Goal: Task Accomplishment & Management: Manage account settings

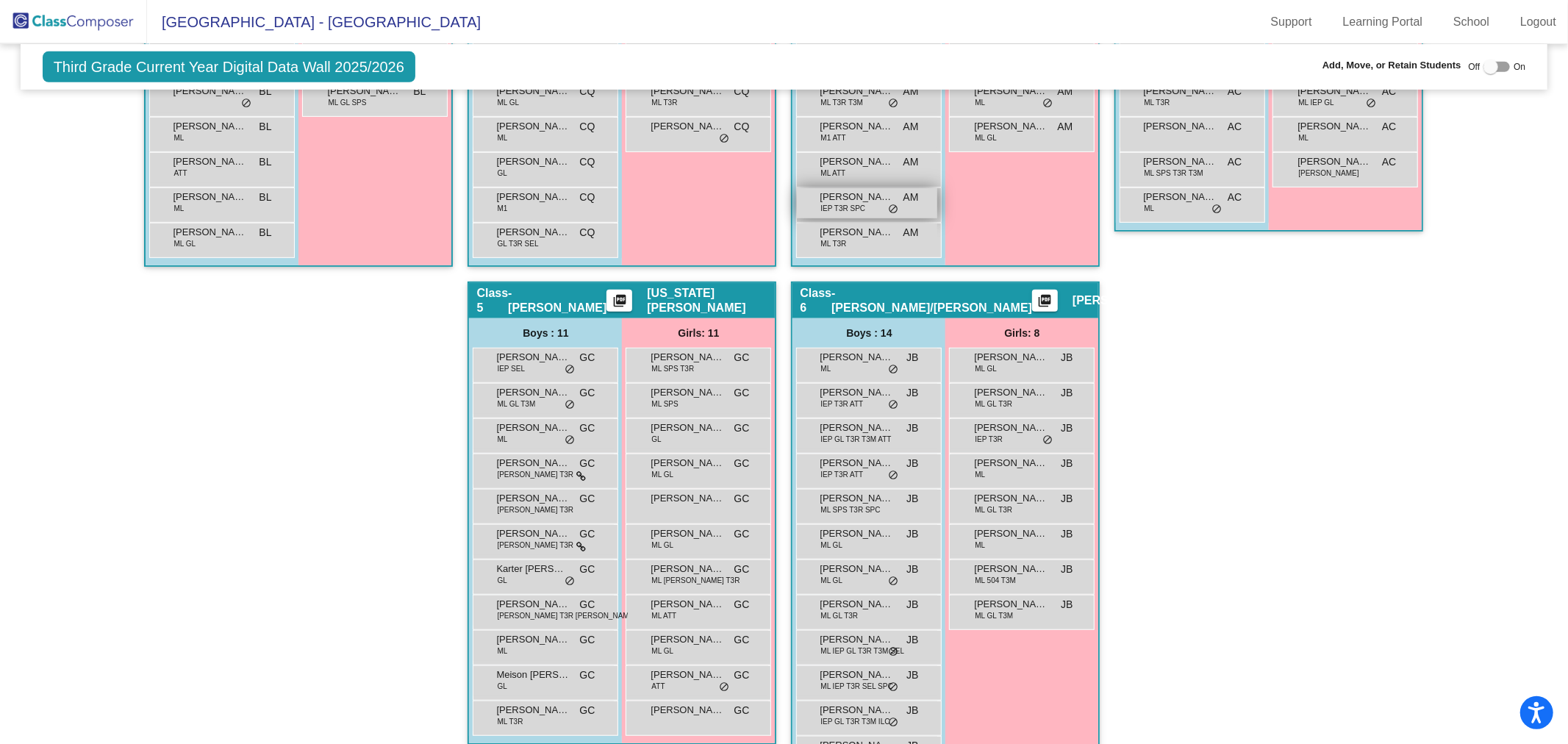
scroll to position [163, 0]
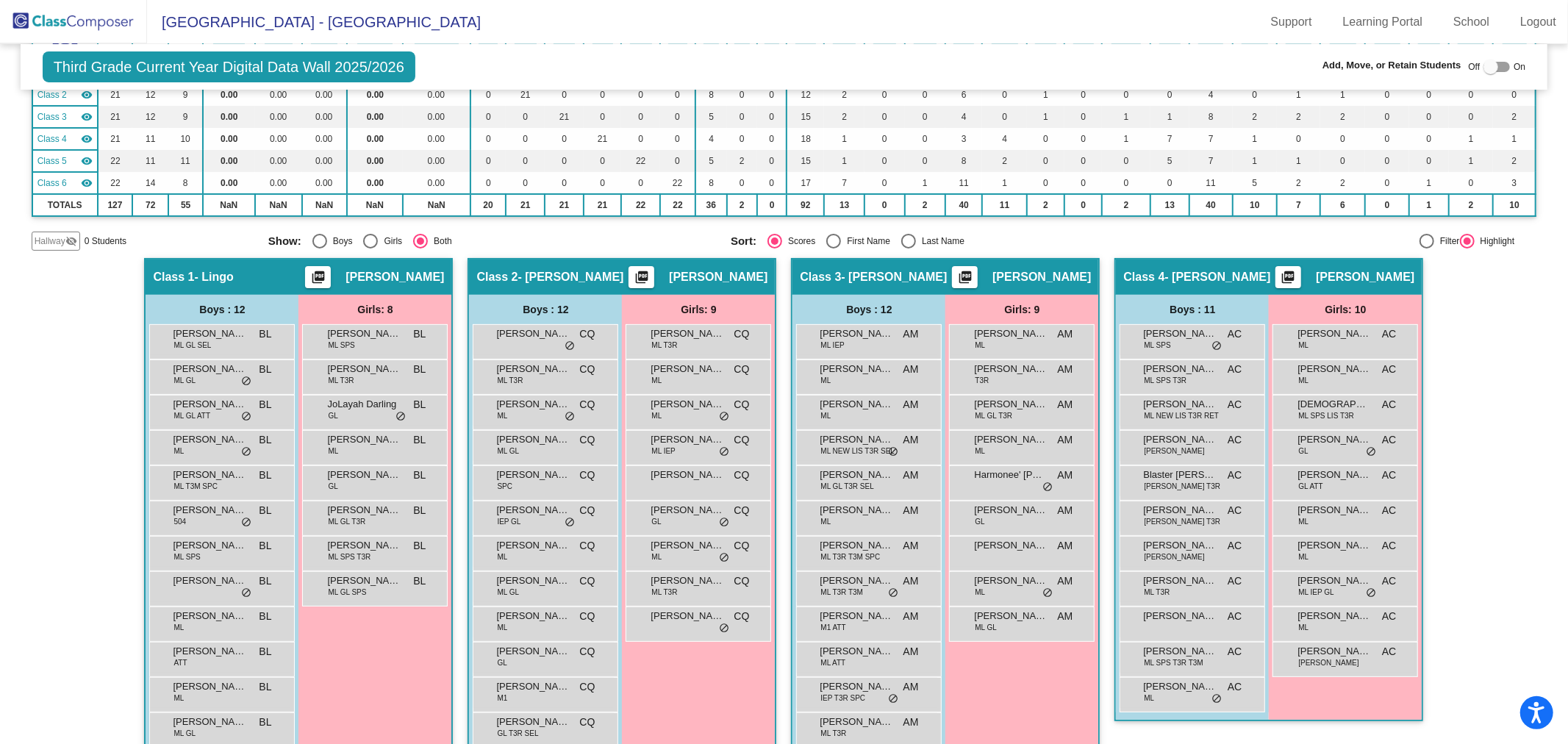
click at [90, 19] on img at bounding box center [74, 22] width 147 height 44
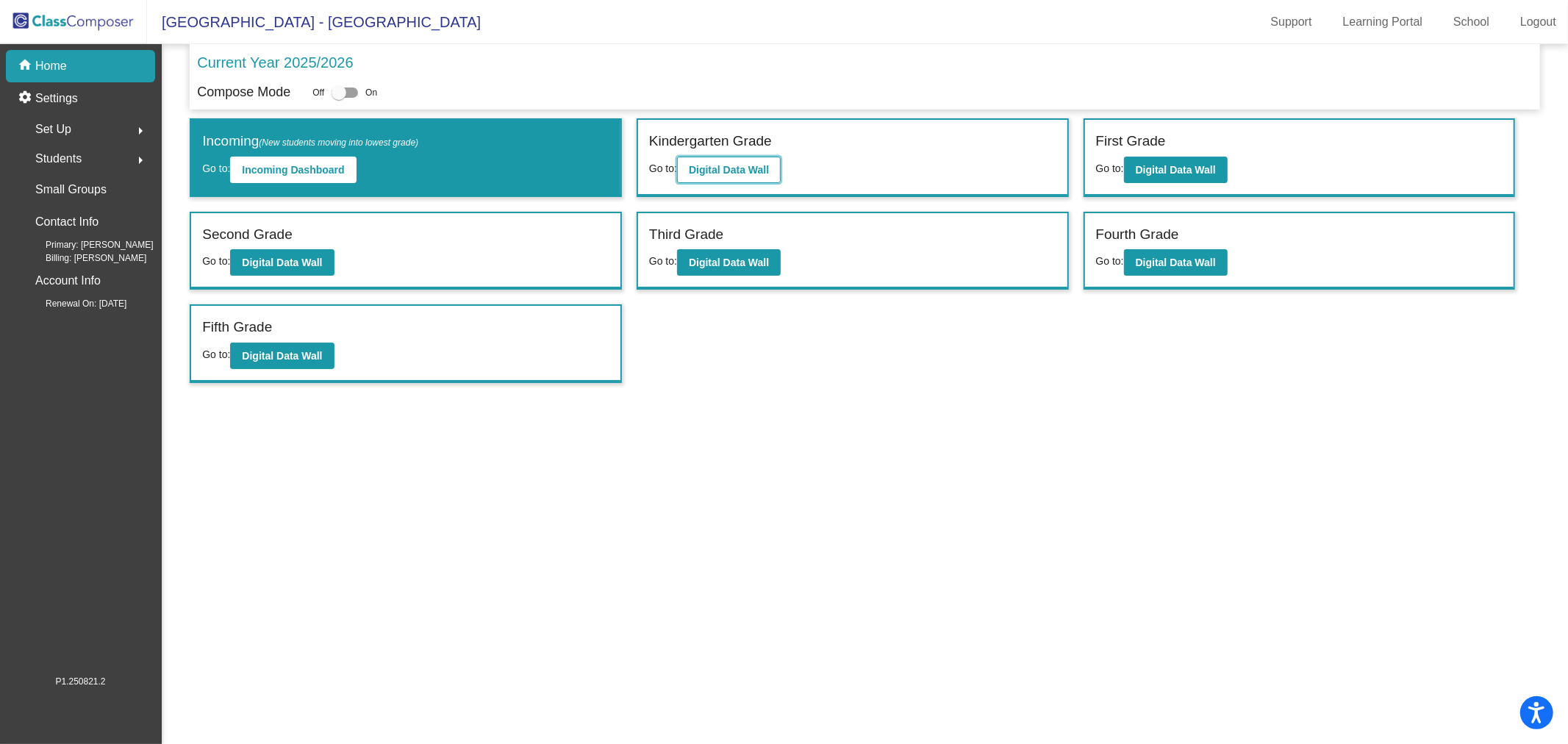
click at [710, 171] on b "Digital Data Wall" at bounding box center [728, 170] width 80 height 12
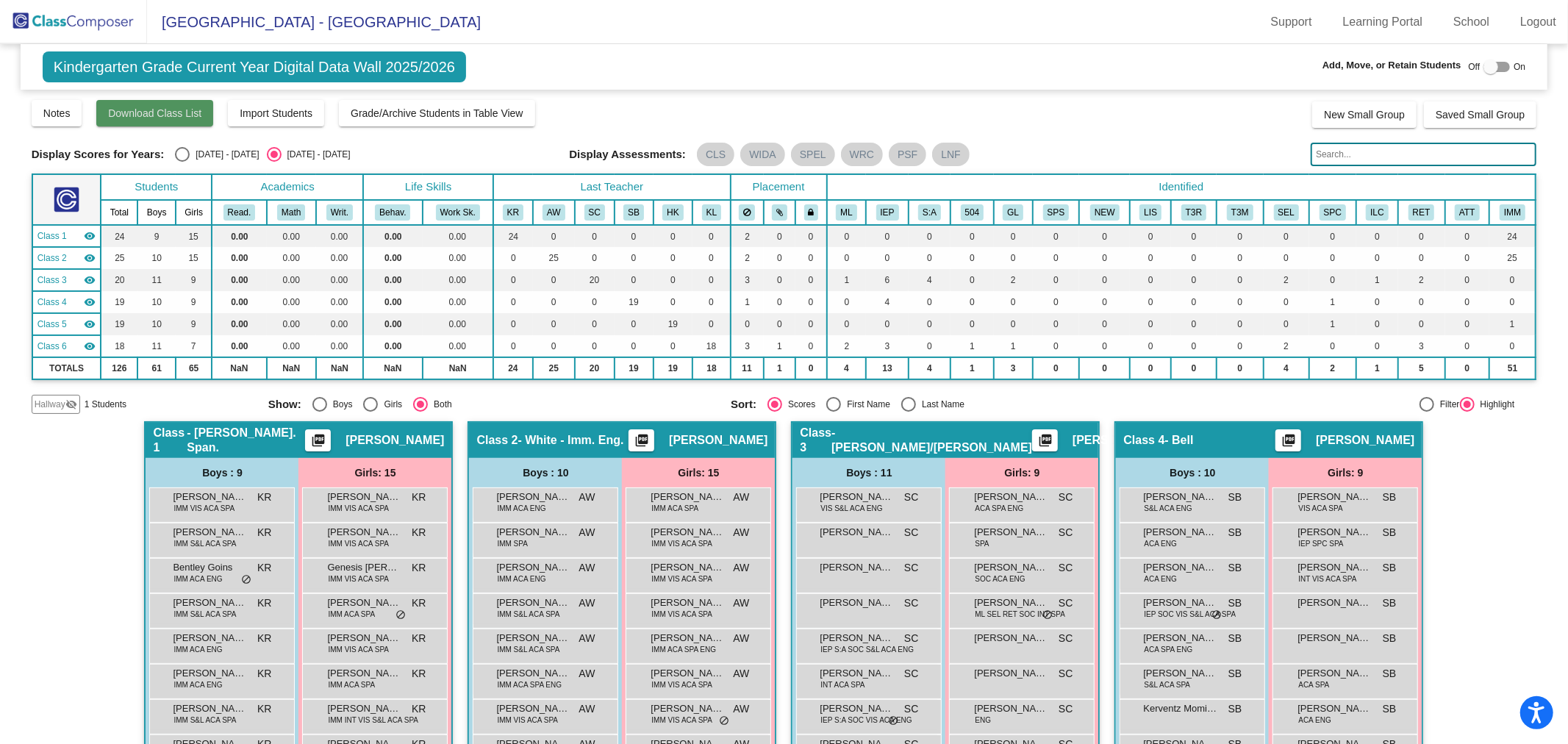
click at [156, 115] on span "Download Class List" at bounding box center [155, 113] width 93 height 12
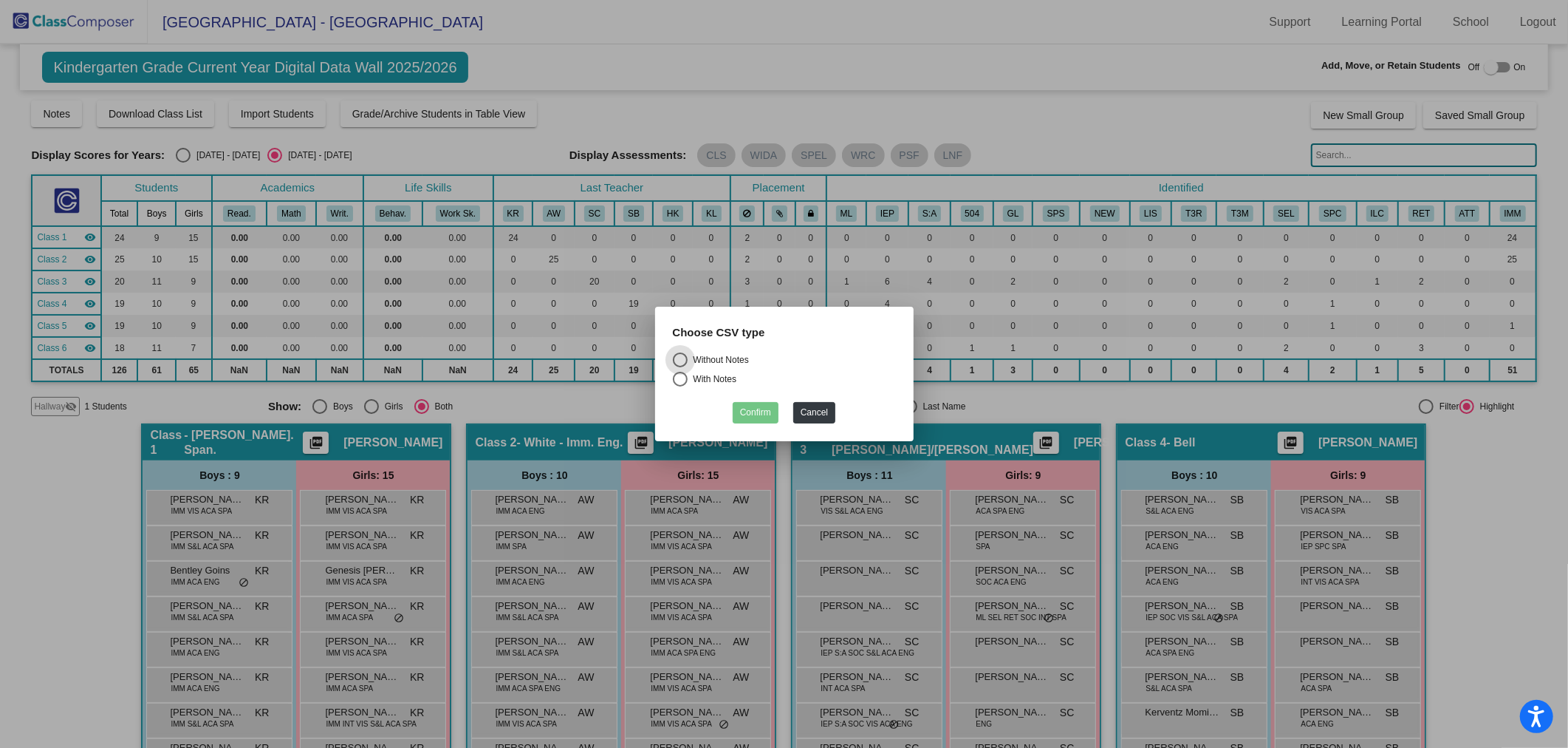
click at [714, 360] on div "Without Notes" at bounding box center [718, 360] width 61 height 13
click at [680, 368] on input "Without Notes" at bounding box center [680, 368] width 1 height 1
radio input "true"
click at [756, 408] on button "Confirm" at bounding box center [756, 411] width 46 height 21
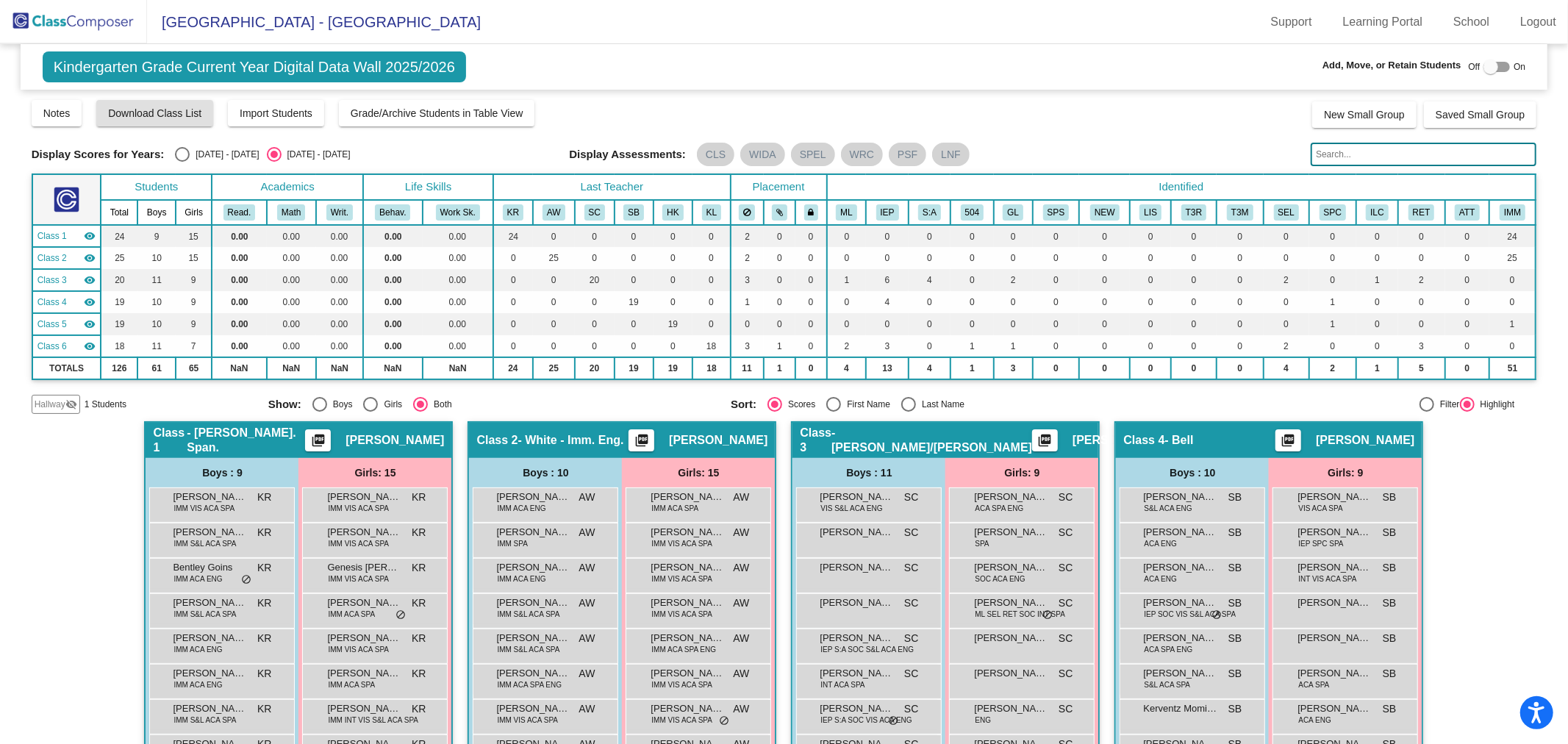
click at [88, 10] on img at bounding box center [74, 22] width 147 height 44
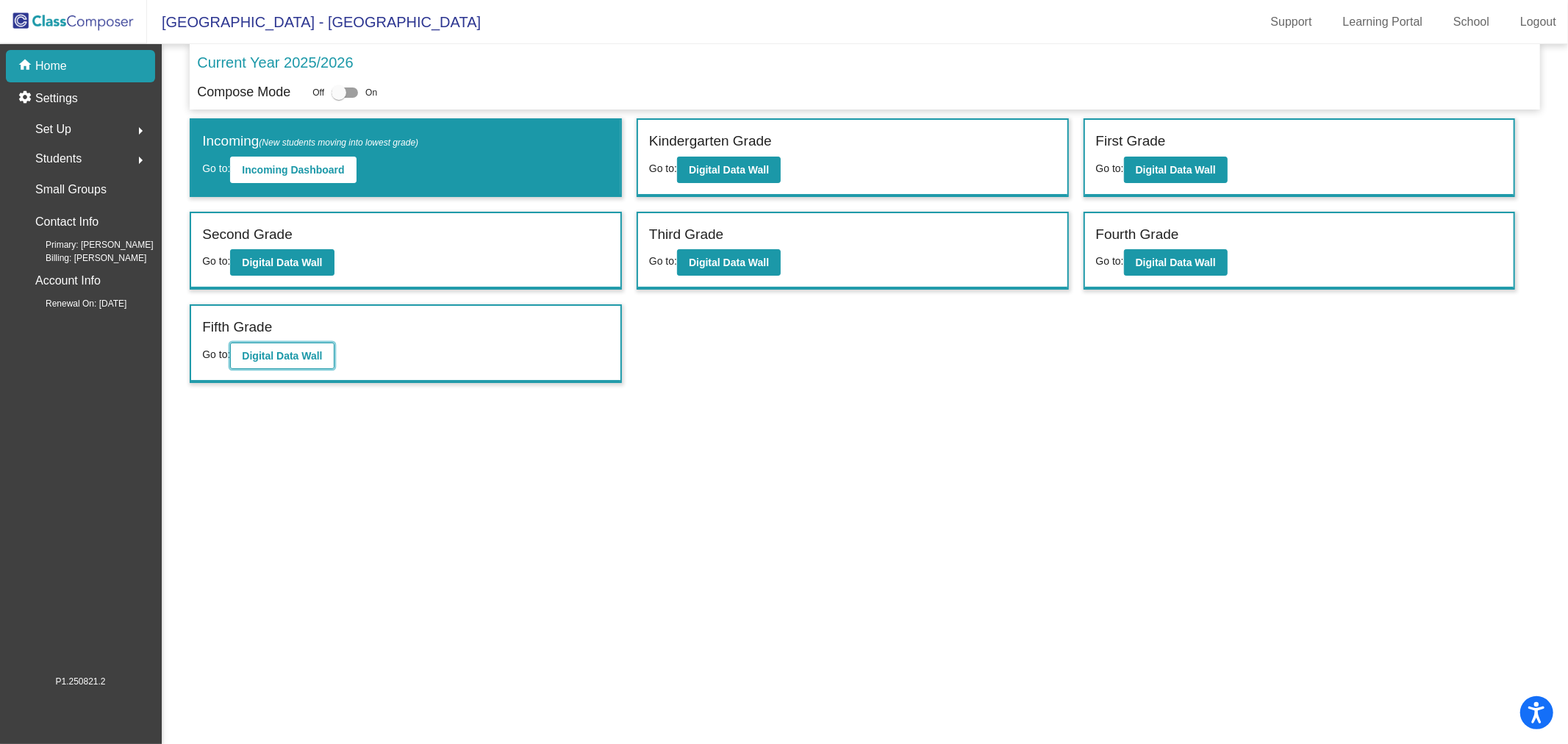
click at [287, 344] on button "Digital Data Wall" at bounding box center [282, 356] width 103 height 27
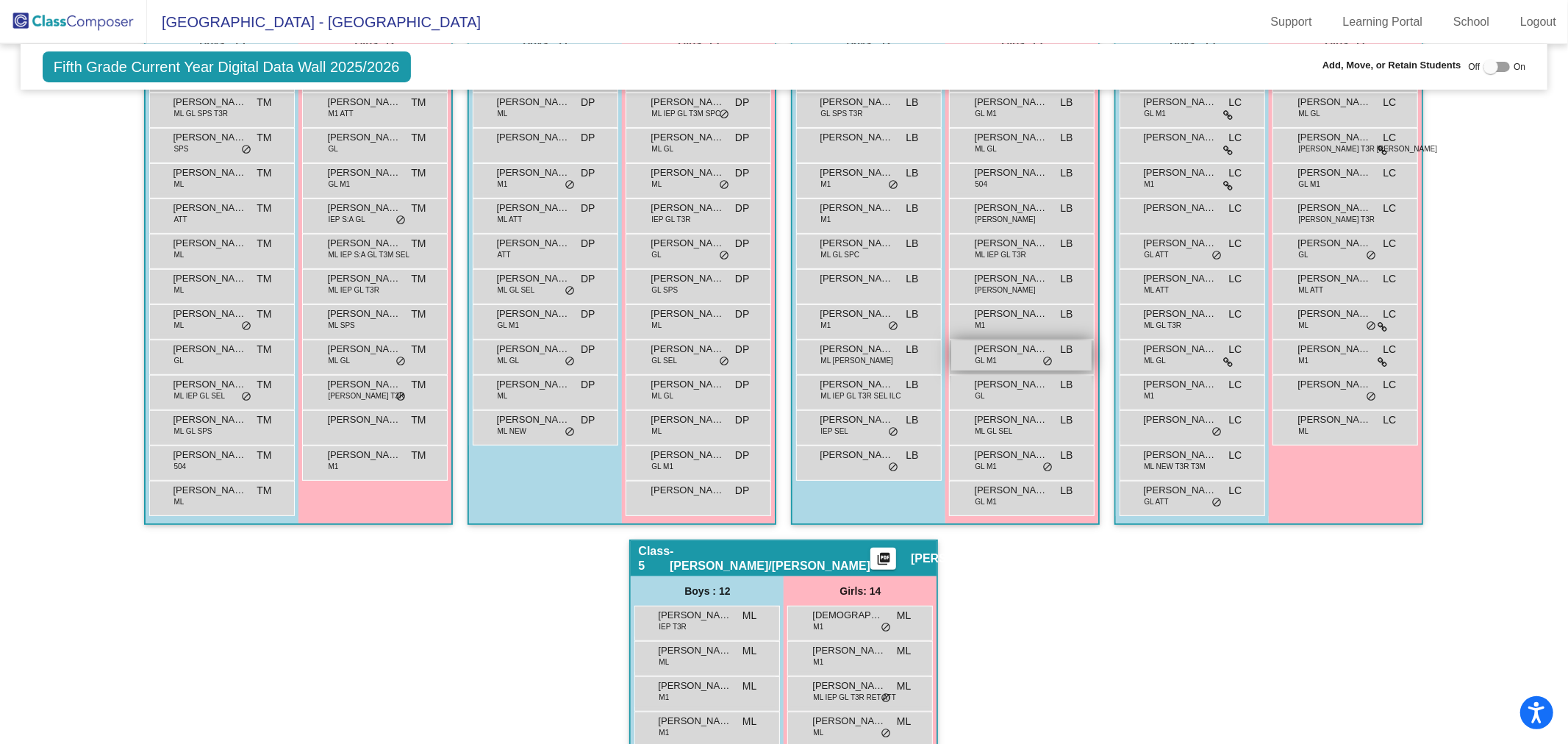
scroll to position [326, 0]
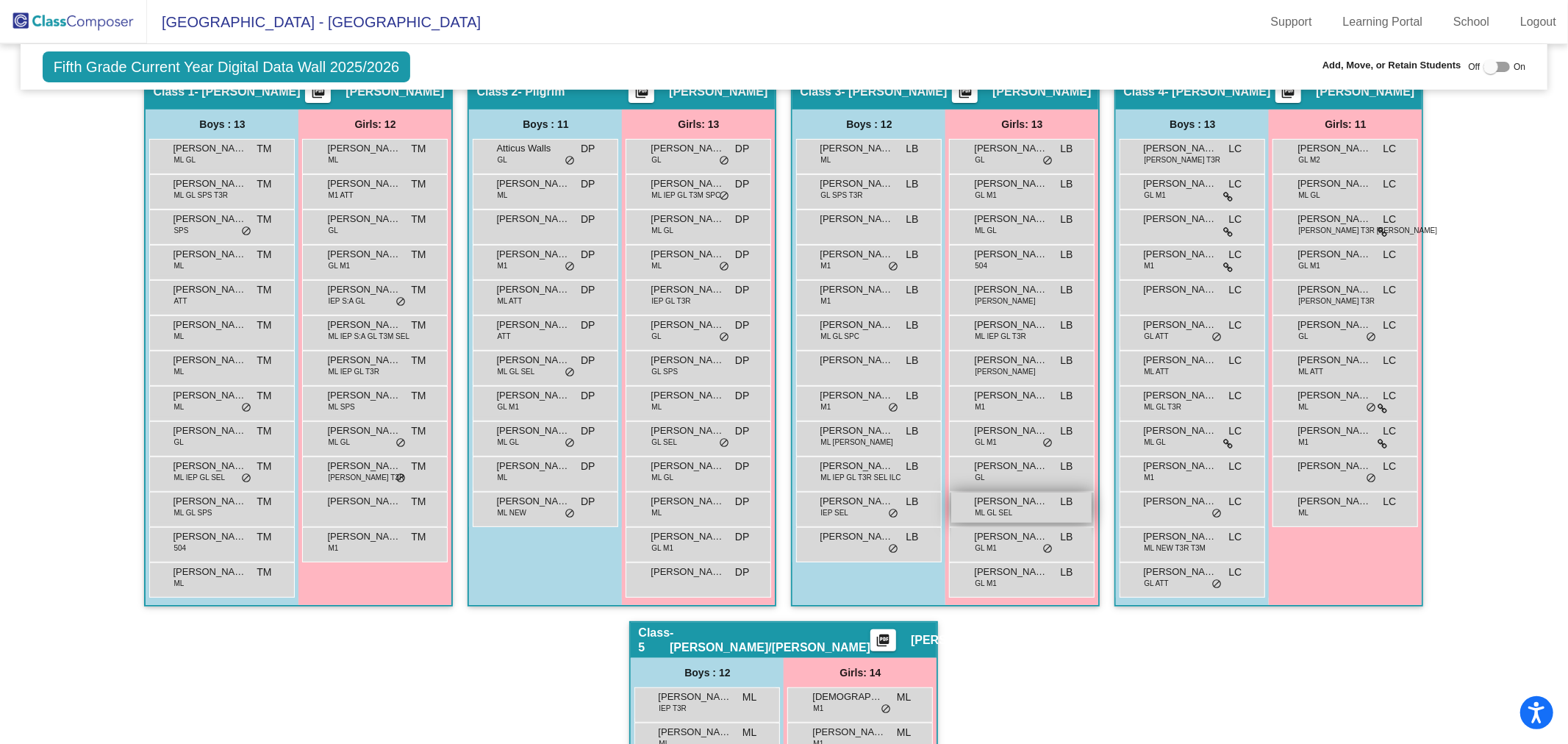
click at [1010, 505] on span "[PERSON_NAME]" at bounding box center [1011, 501] width 74 height 15
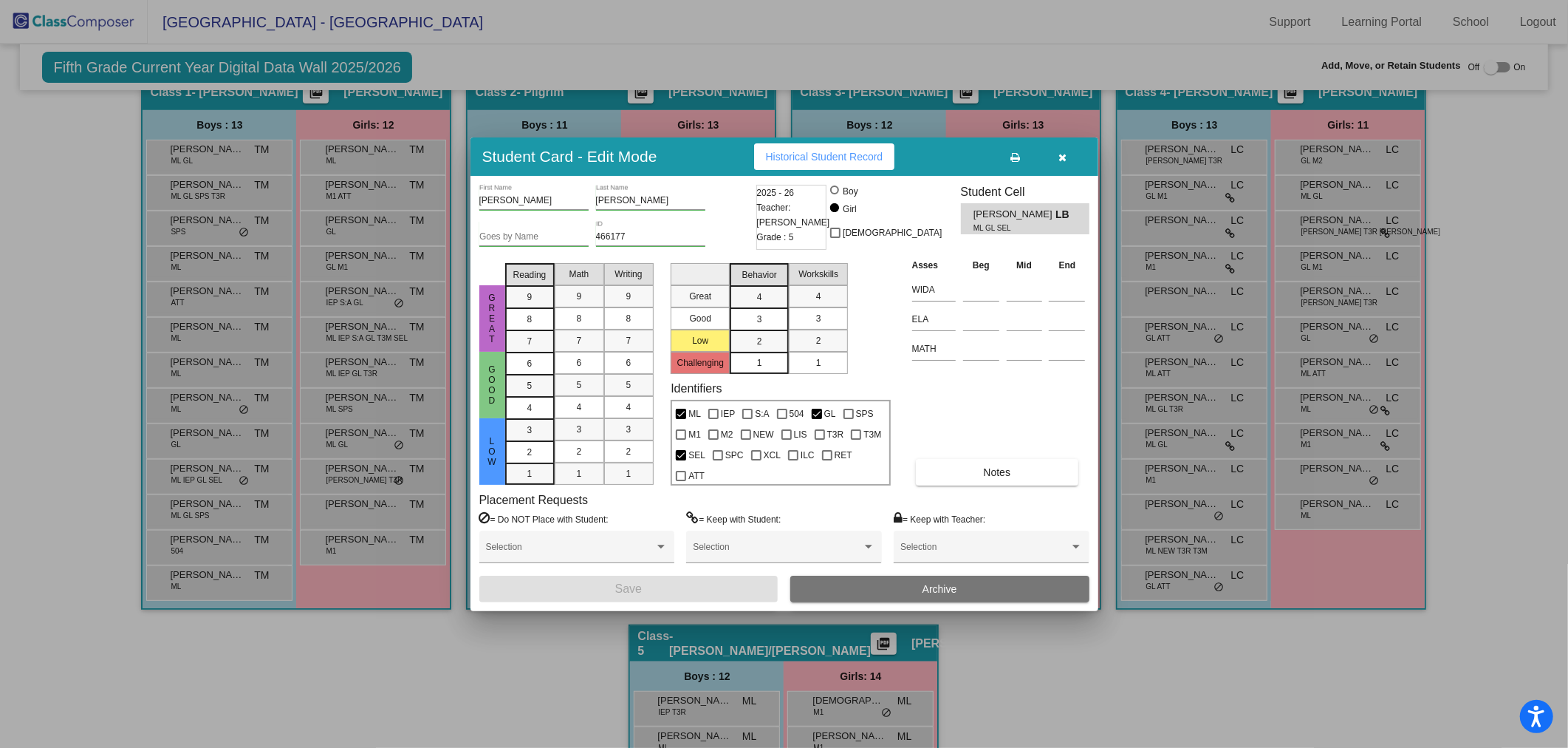
click at [965, 585] on button "Archive" at bounding box center [940, 588] width 299 height 27
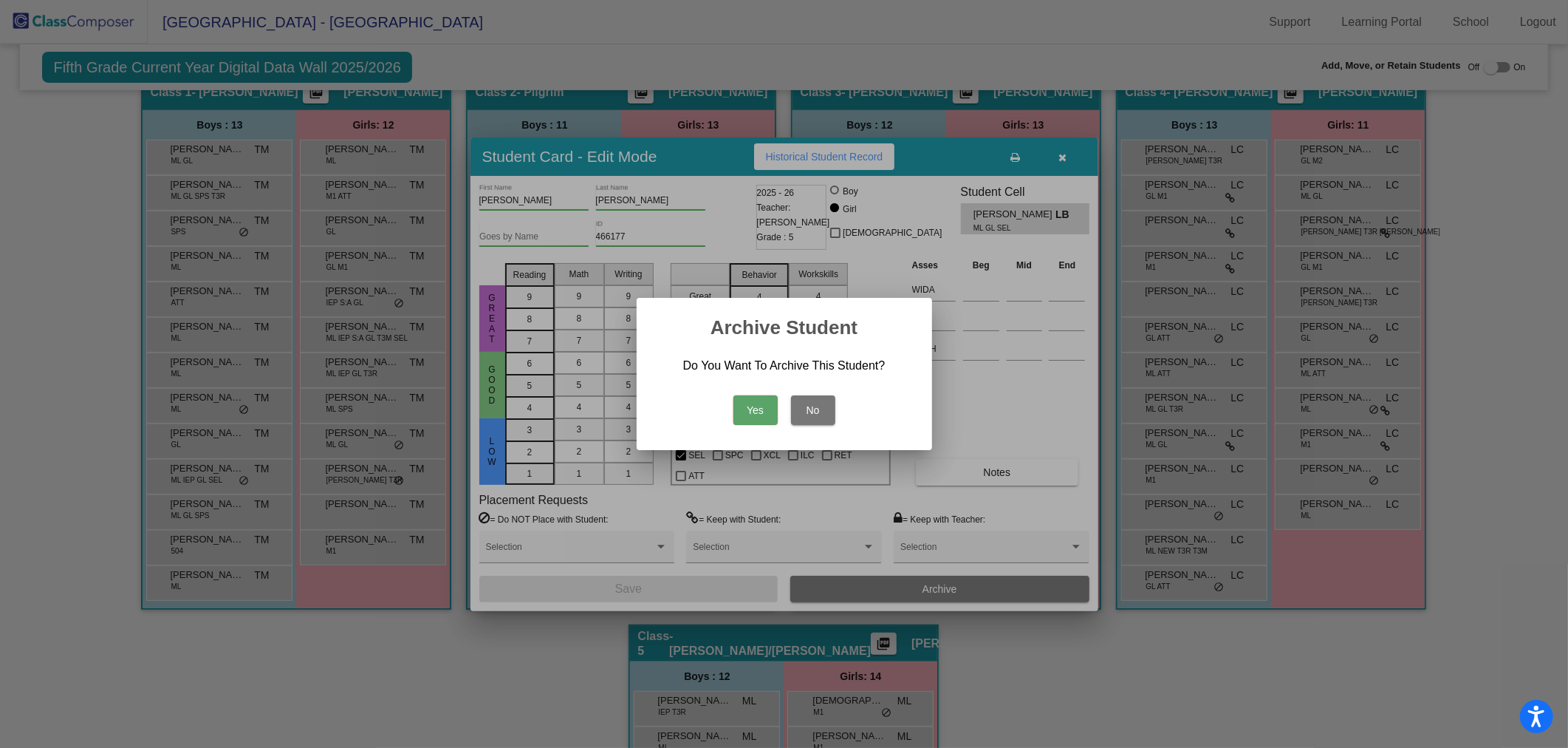
click at [764, 412] on button "Yes" at bounding box center [756, 410] width 44 height 30
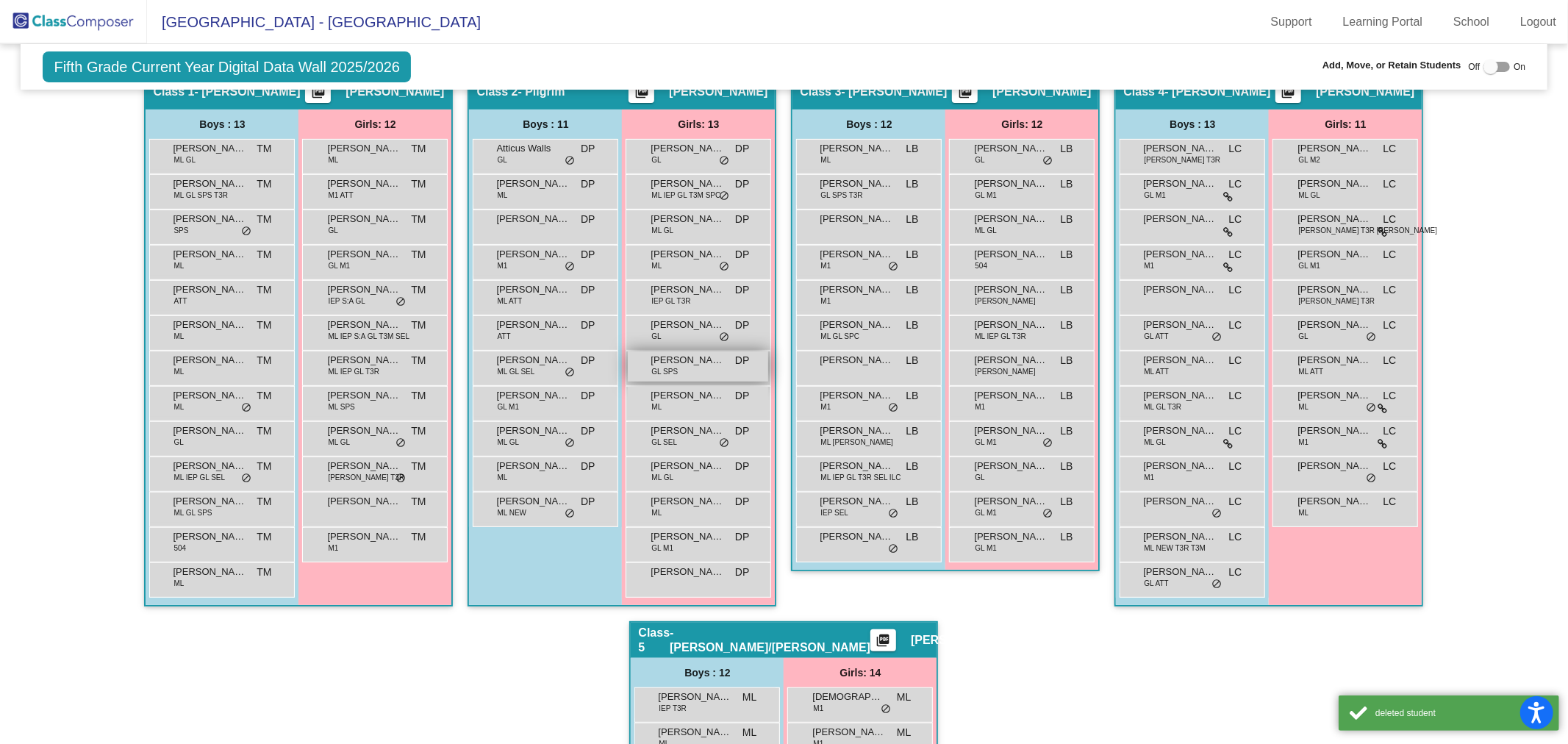
scroll to position [0, 0]
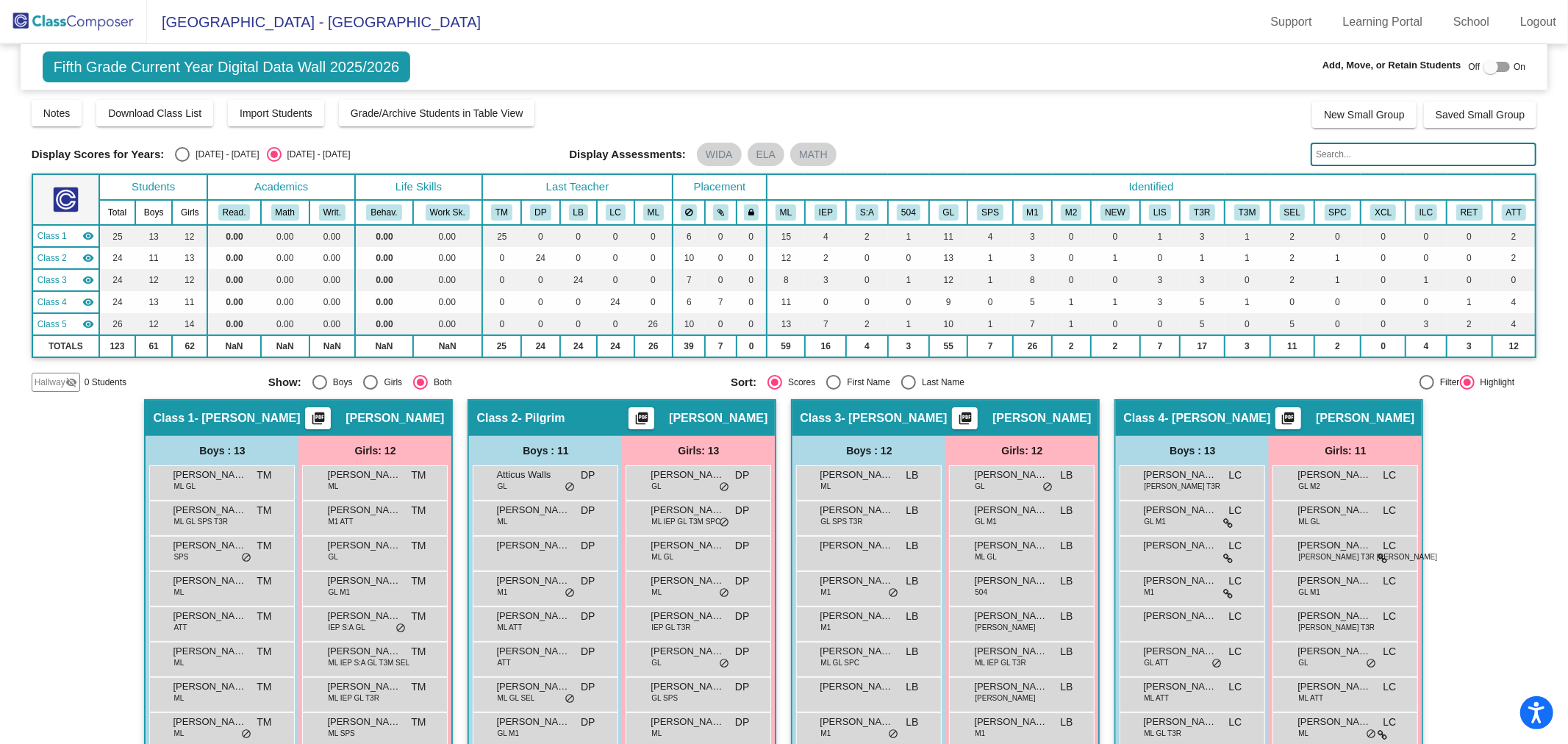
click at [81, 41] on img at bounding box center [74, 22] width 147 height 44
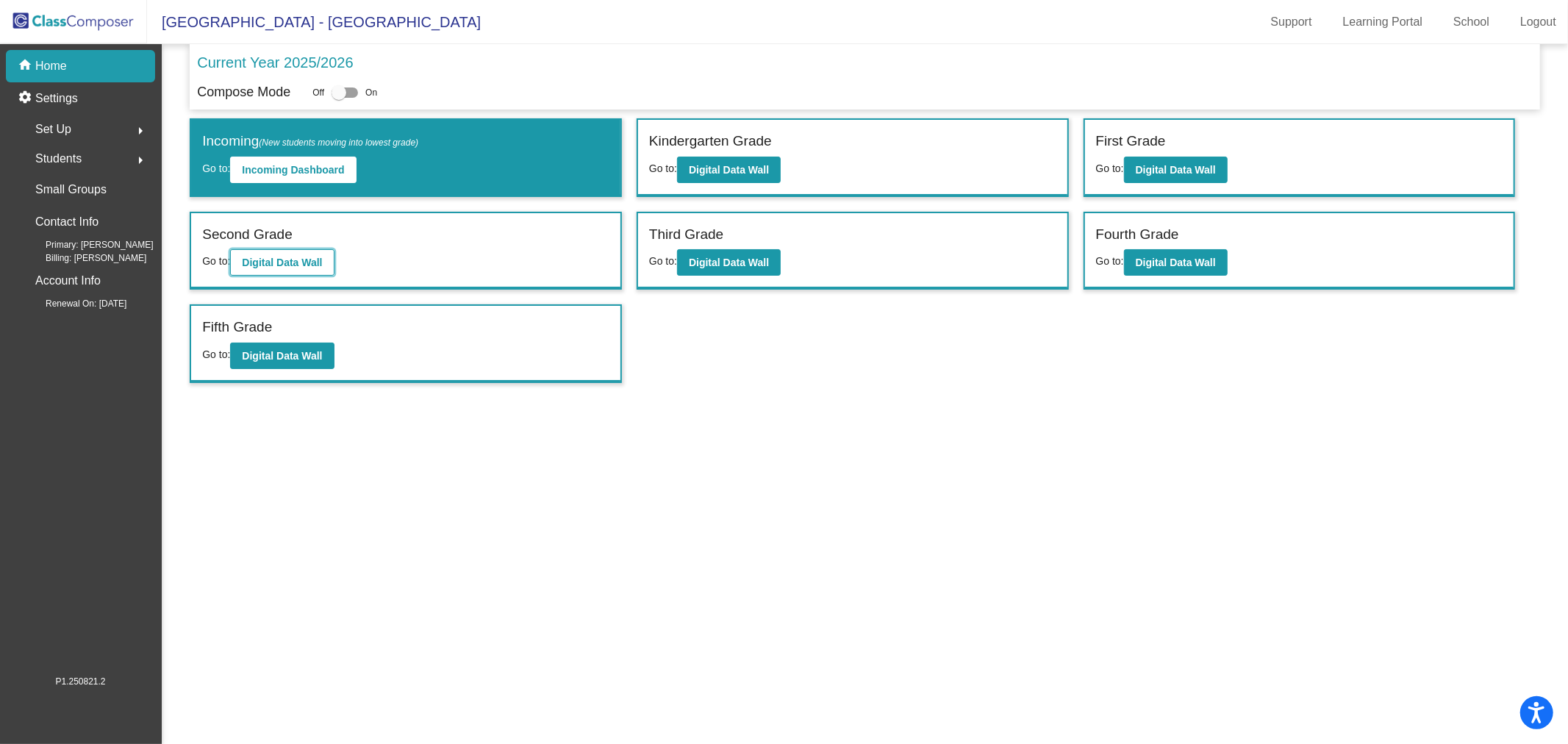
click at [322, 261] on b "Digital Data Wall" at bounding box center [281, 262] width 80 height 12
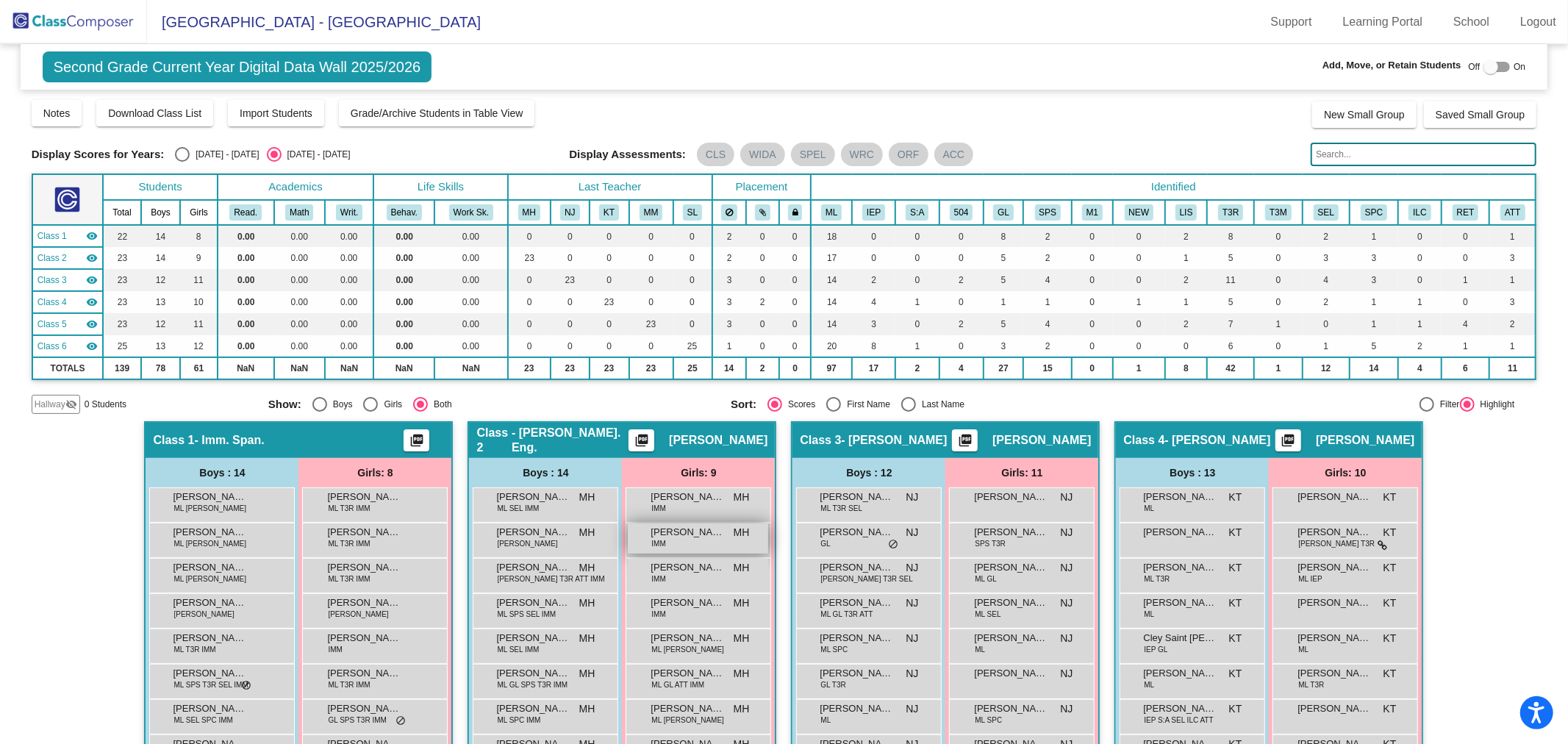
click at [705, 546] on div "[PERSON_NAME] [PERSON_NAME] lock do_not_disturb_alt" at bounding box center [698, 538] width 140 height 30
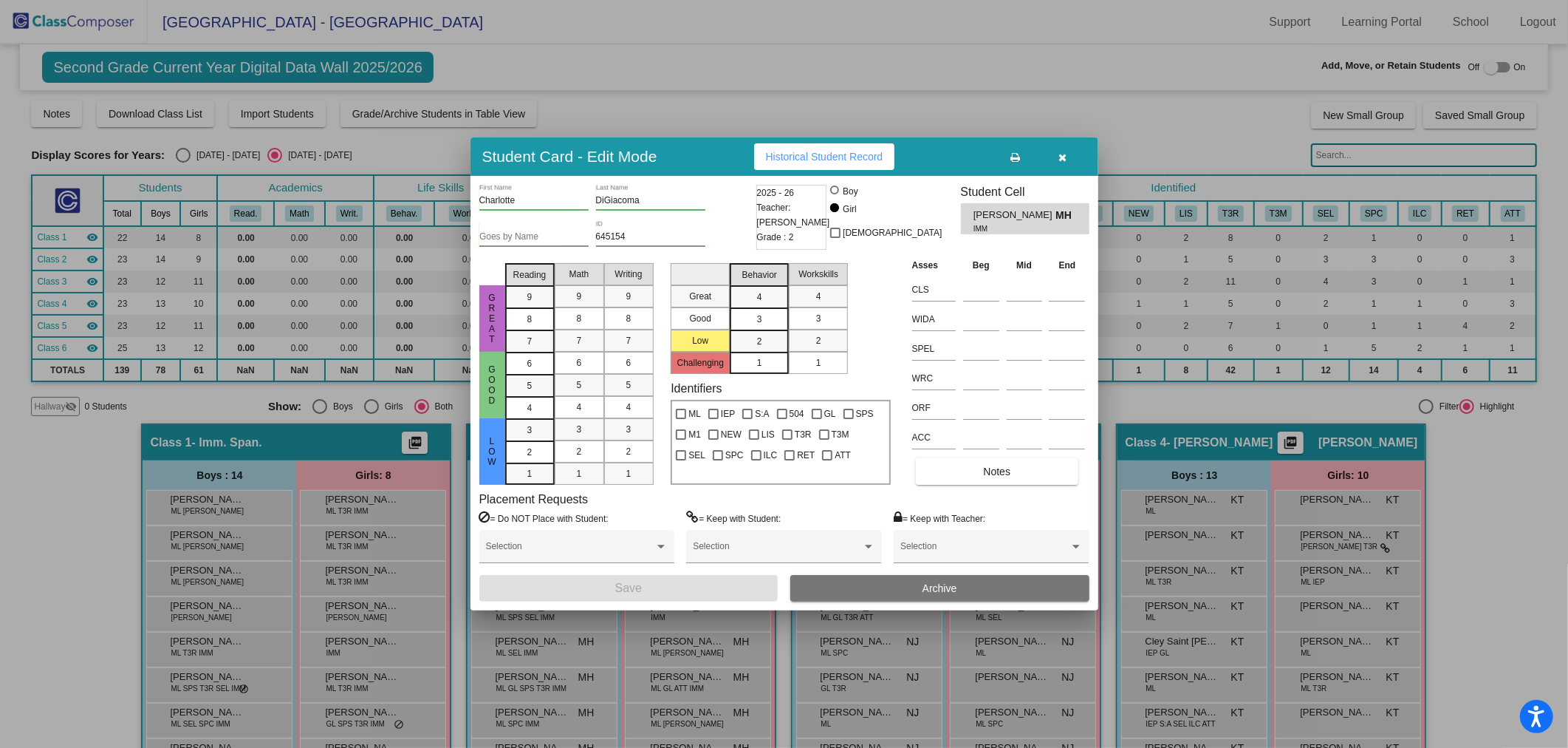
click at [877, 600] on button "Archive" at bounding box center [940, 588] width 299 height 27
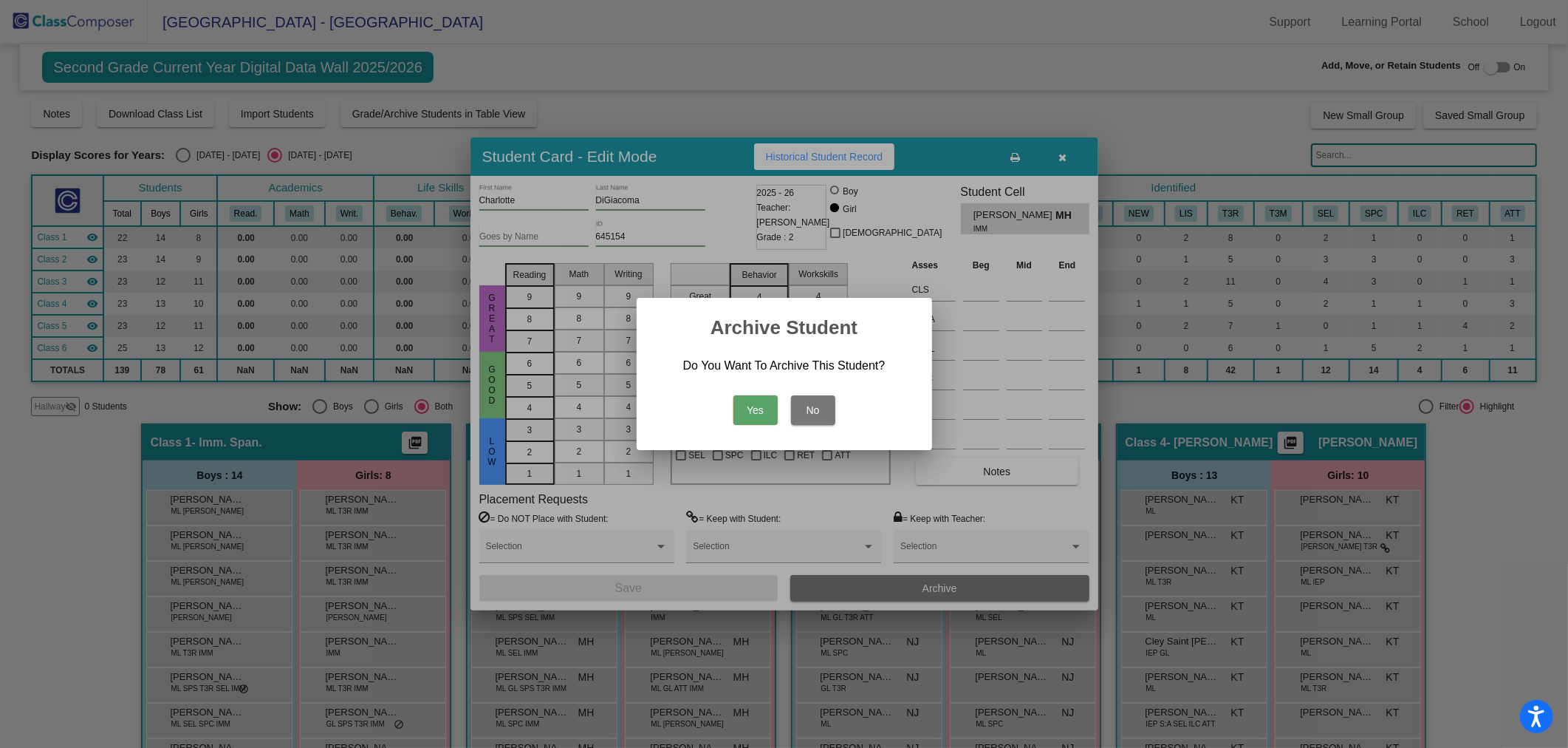
click at [766, 412] on button "Yes" at bounding box center [756, 410] width 44 height 30
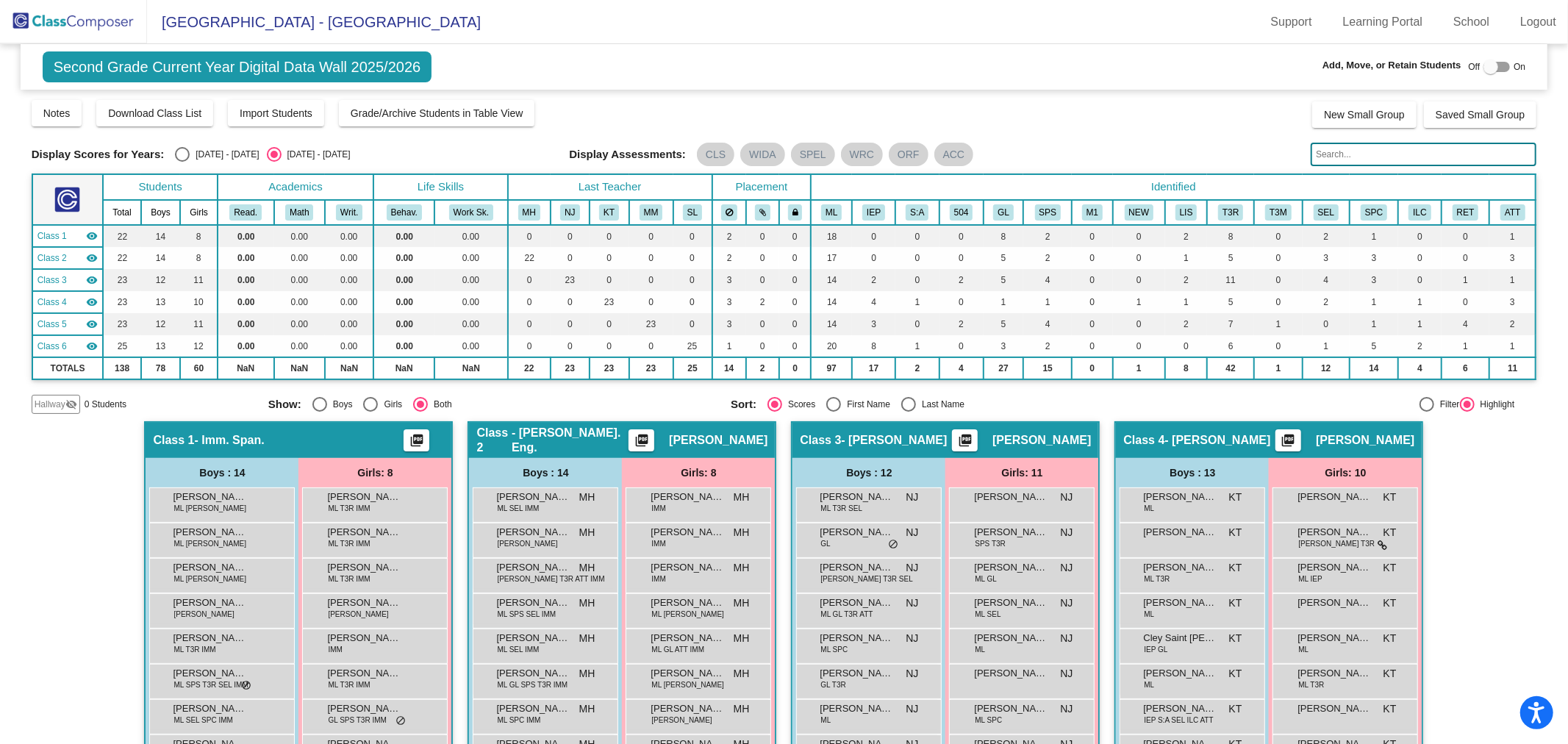
click at [82, 26] on img at bounding box center [74, 22] width 147 height 44
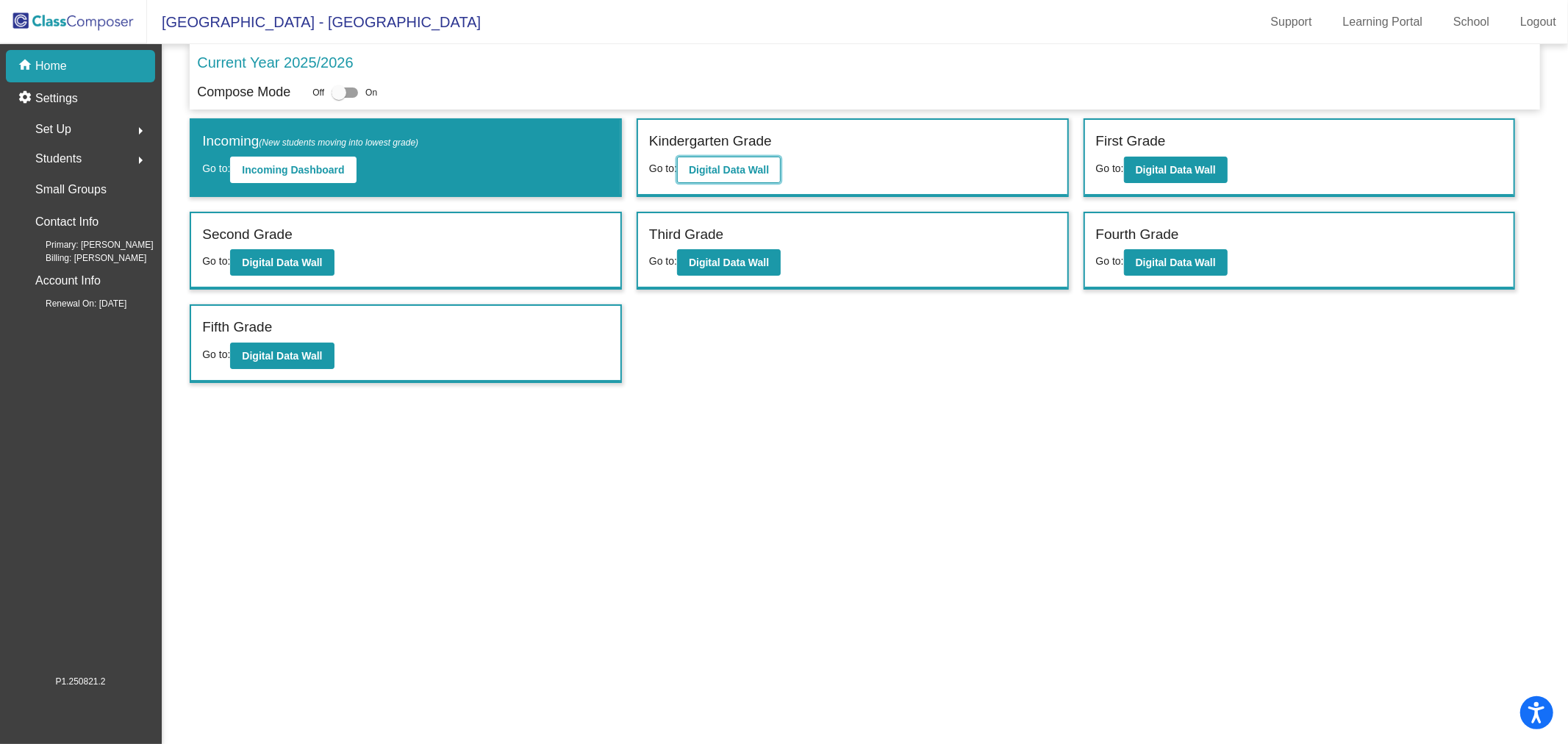
click at [688, 157] on button "Digital Data Wall" at bounding box center [728, 170] width 103 height 27
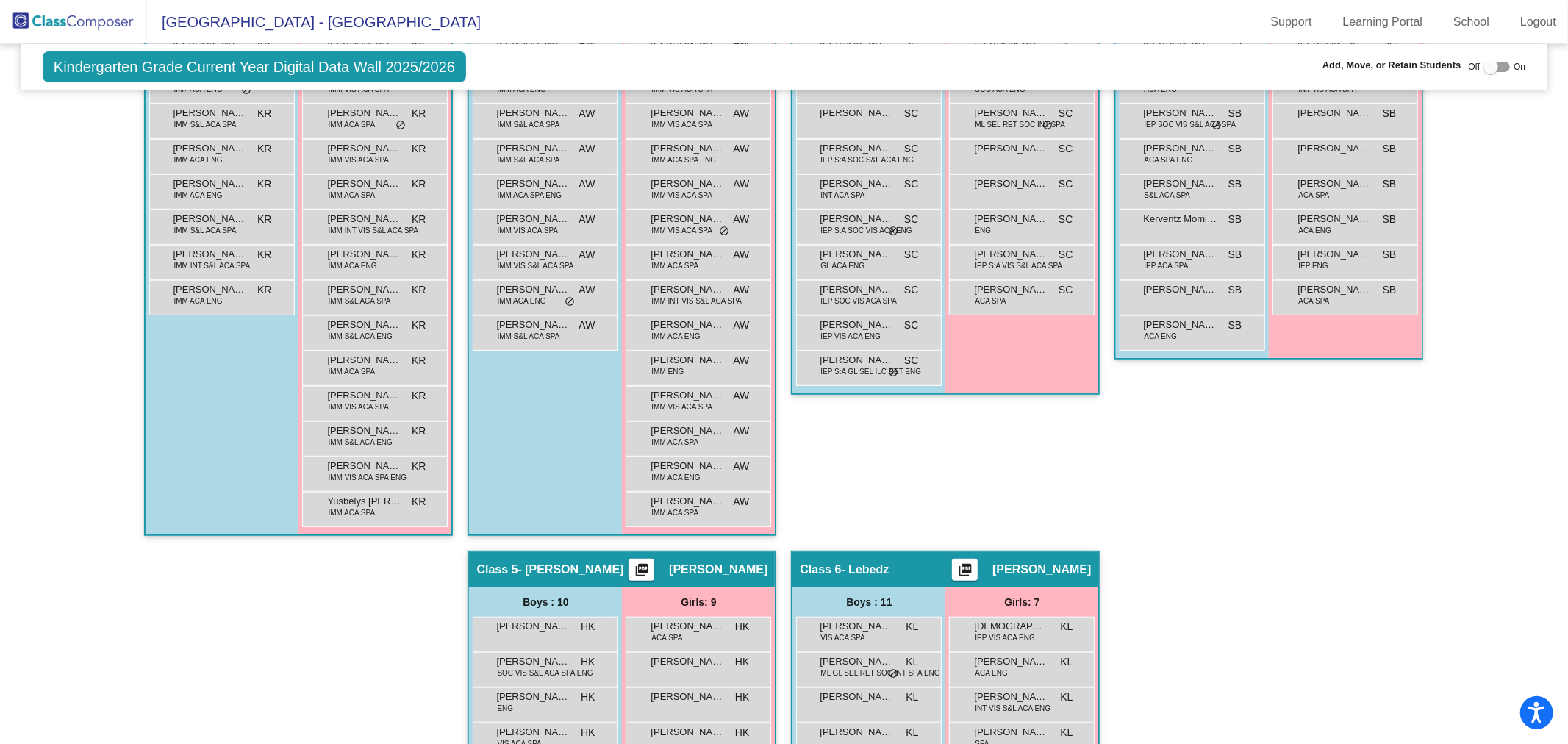
scroll to position [653, 0]
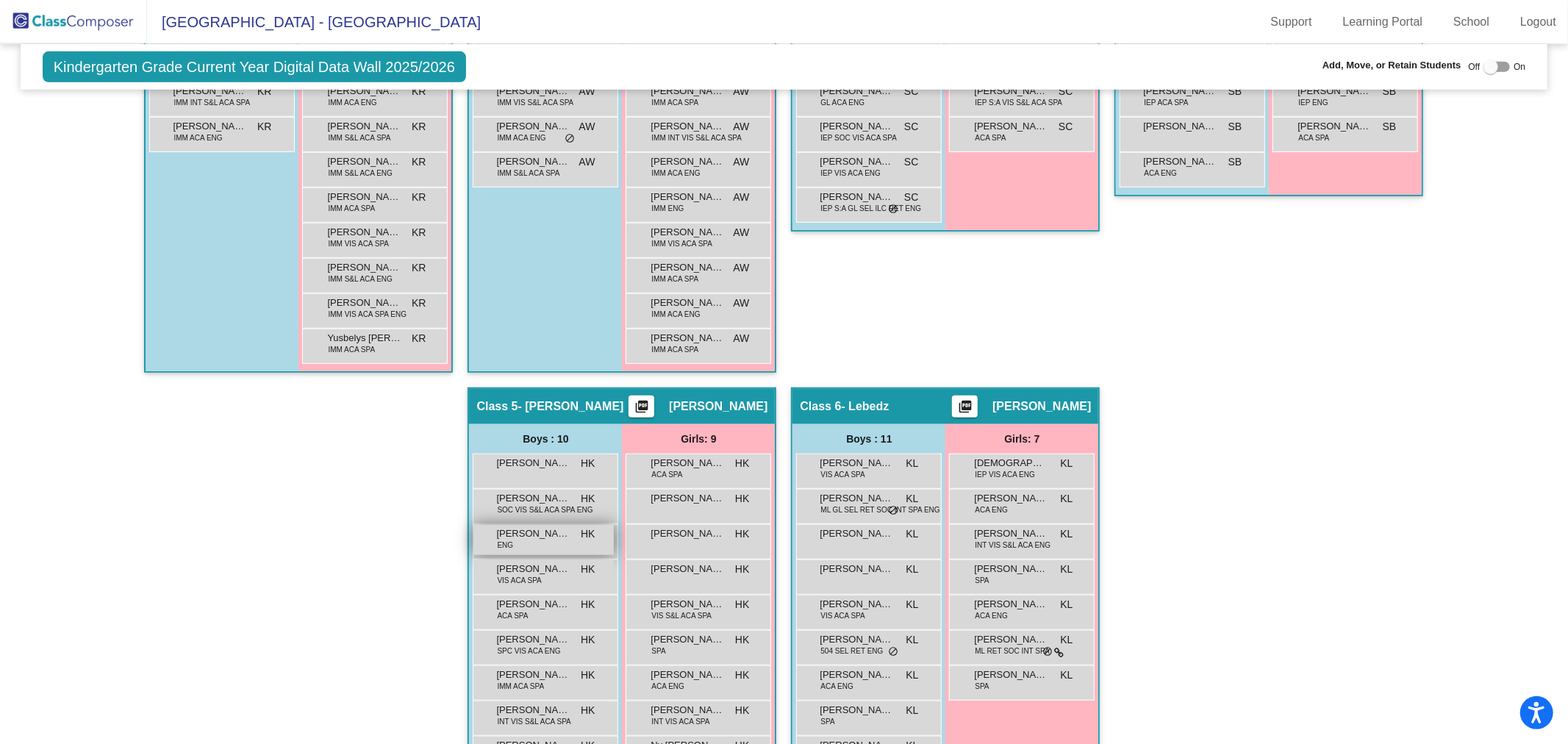
click at [543, 535] on span "[PERSON_NAME]" at bounding box center [533, 533] width 74 height 15
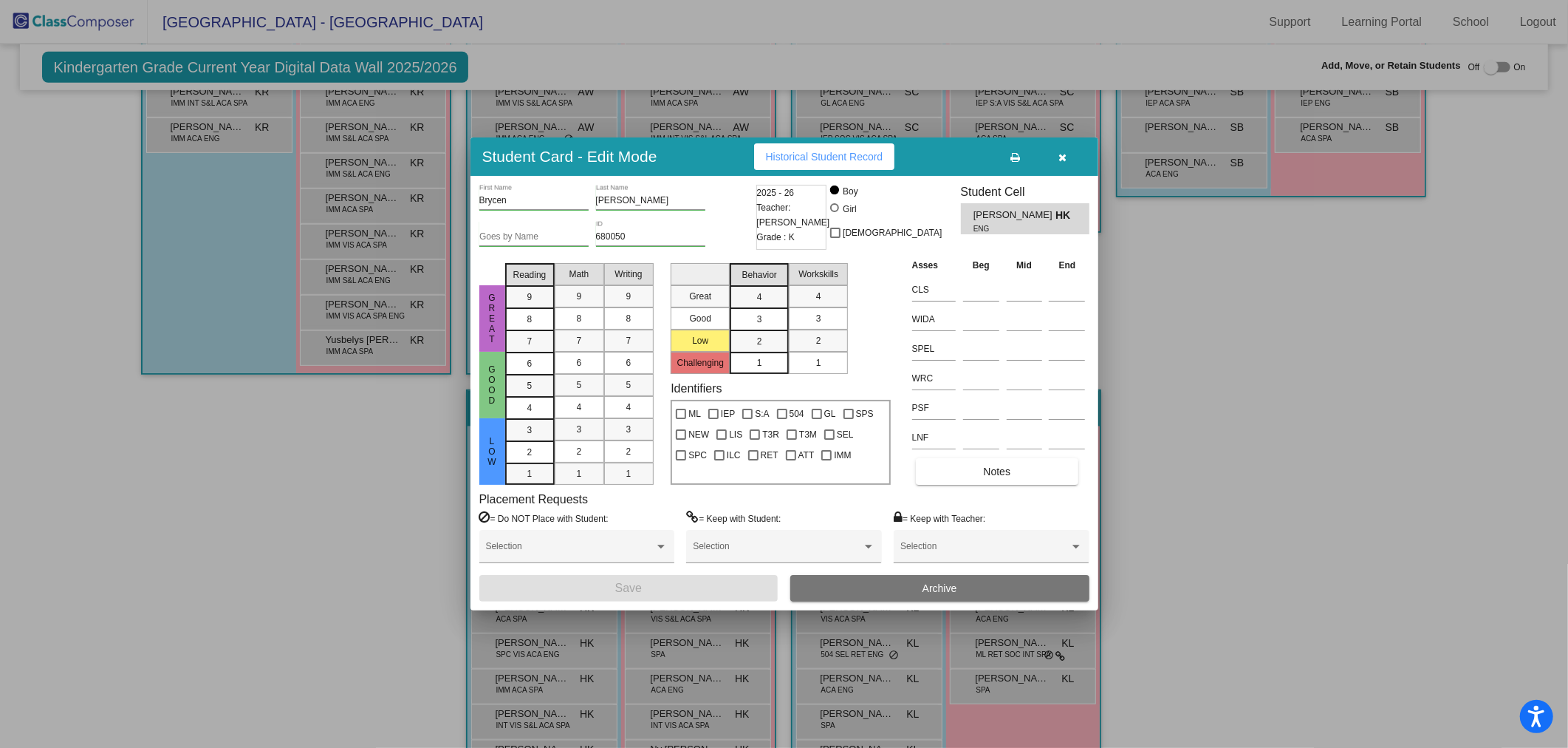
click at [910, 584] on button "Archive" at bounding box center [940, 588] width 299 height 27
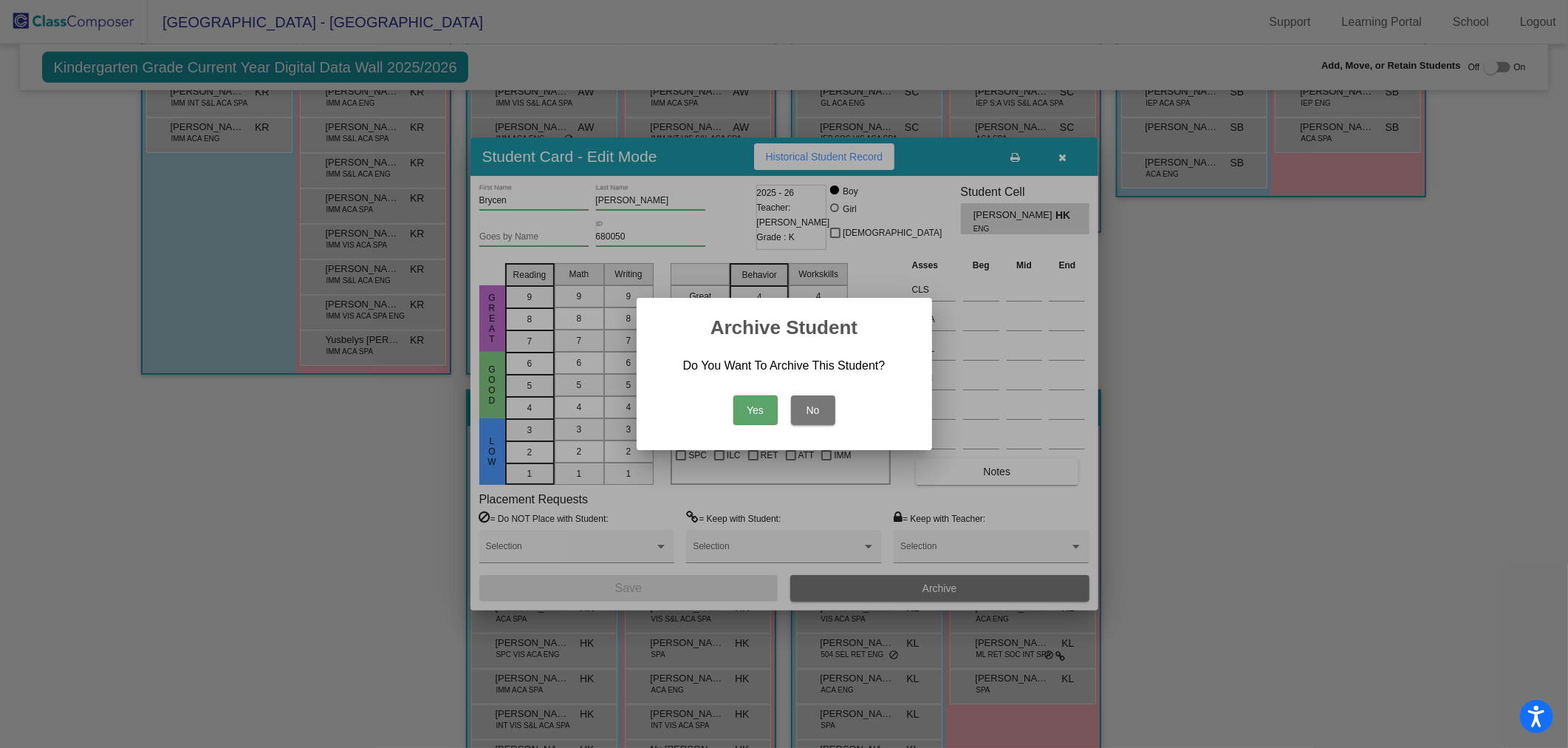
click at [754, 408] on button "Yes" at bounding box center [756, 410] width 44 height 30
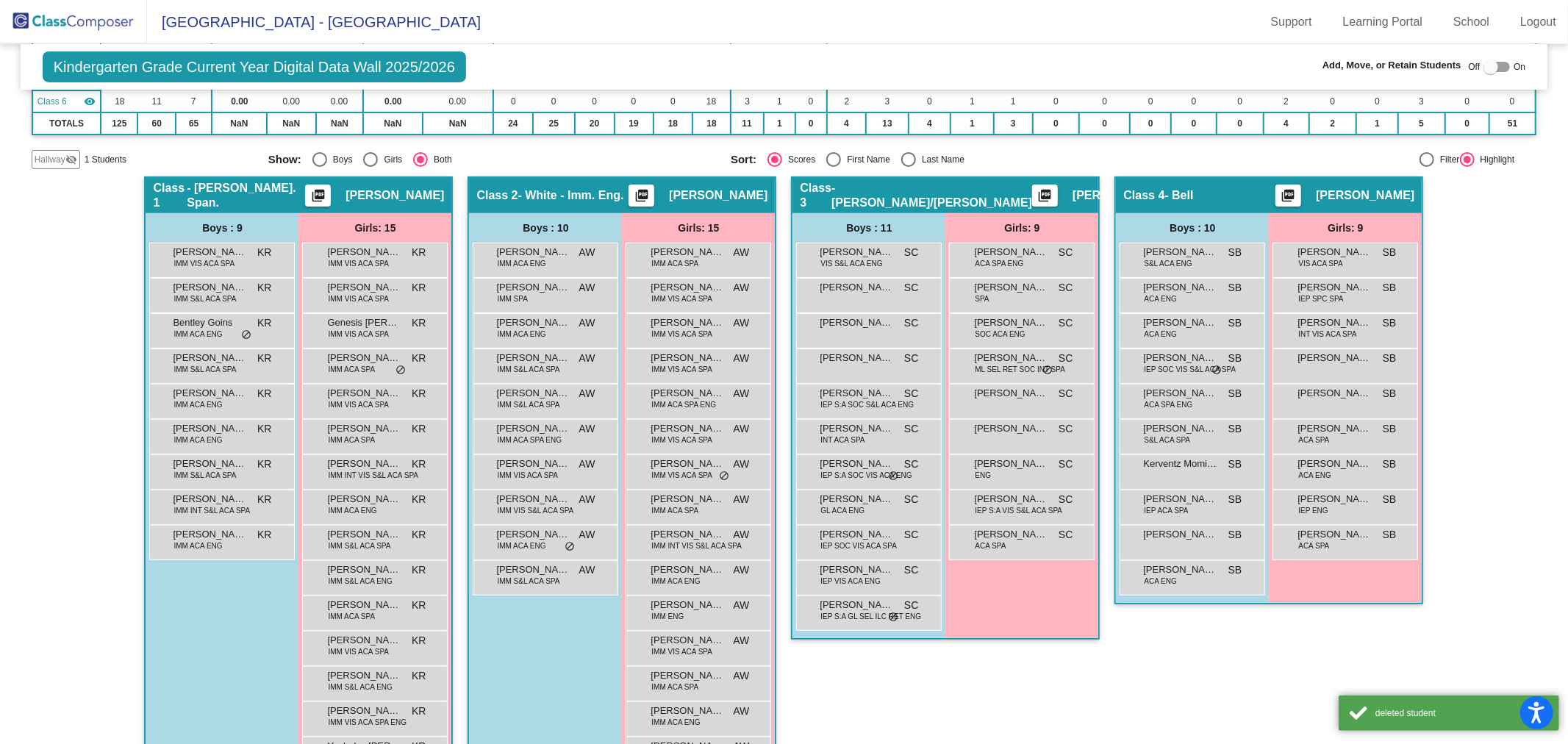
scroll to position [0, 0]
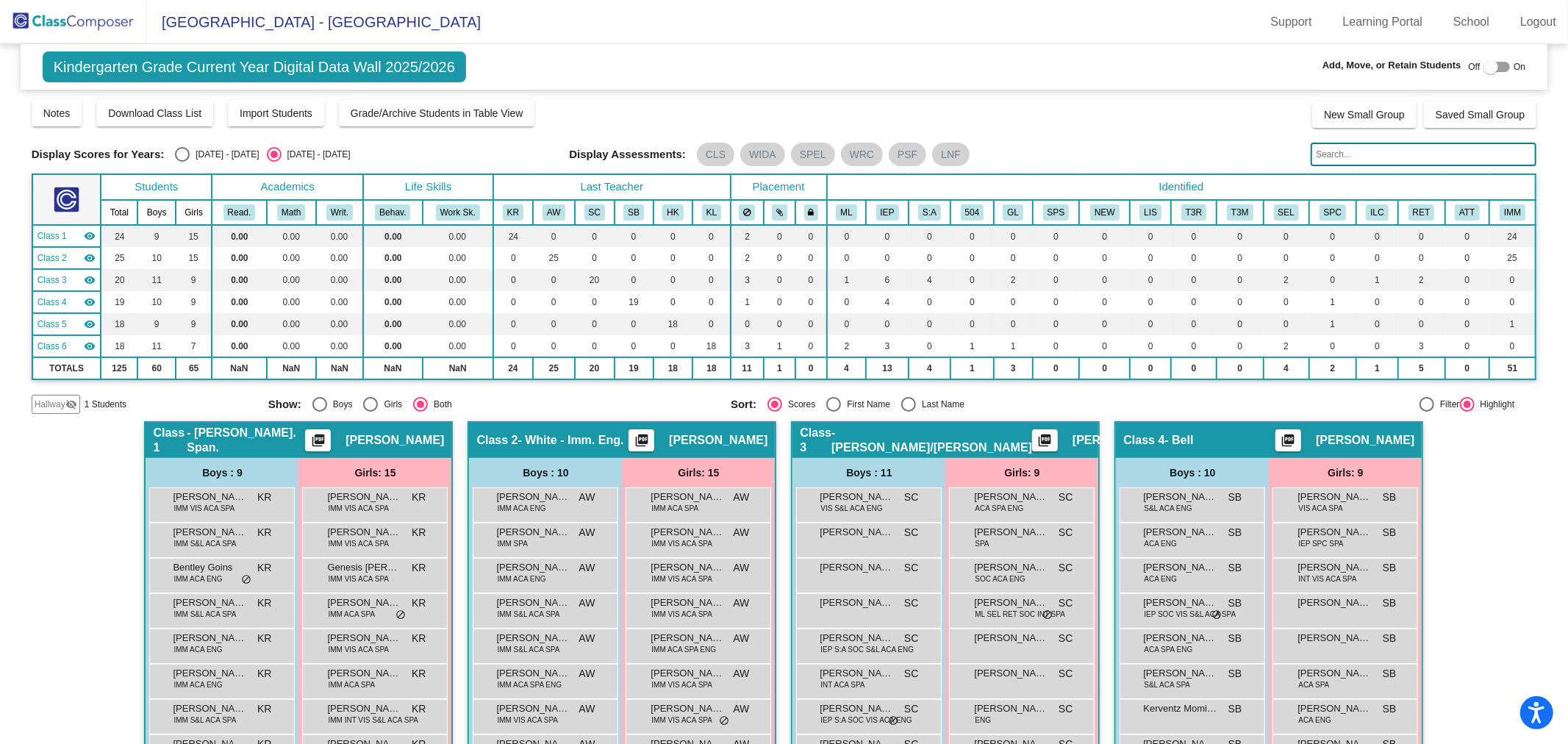
click at [100, 31] on img at bounding box center [74, 22] width 147 height 44
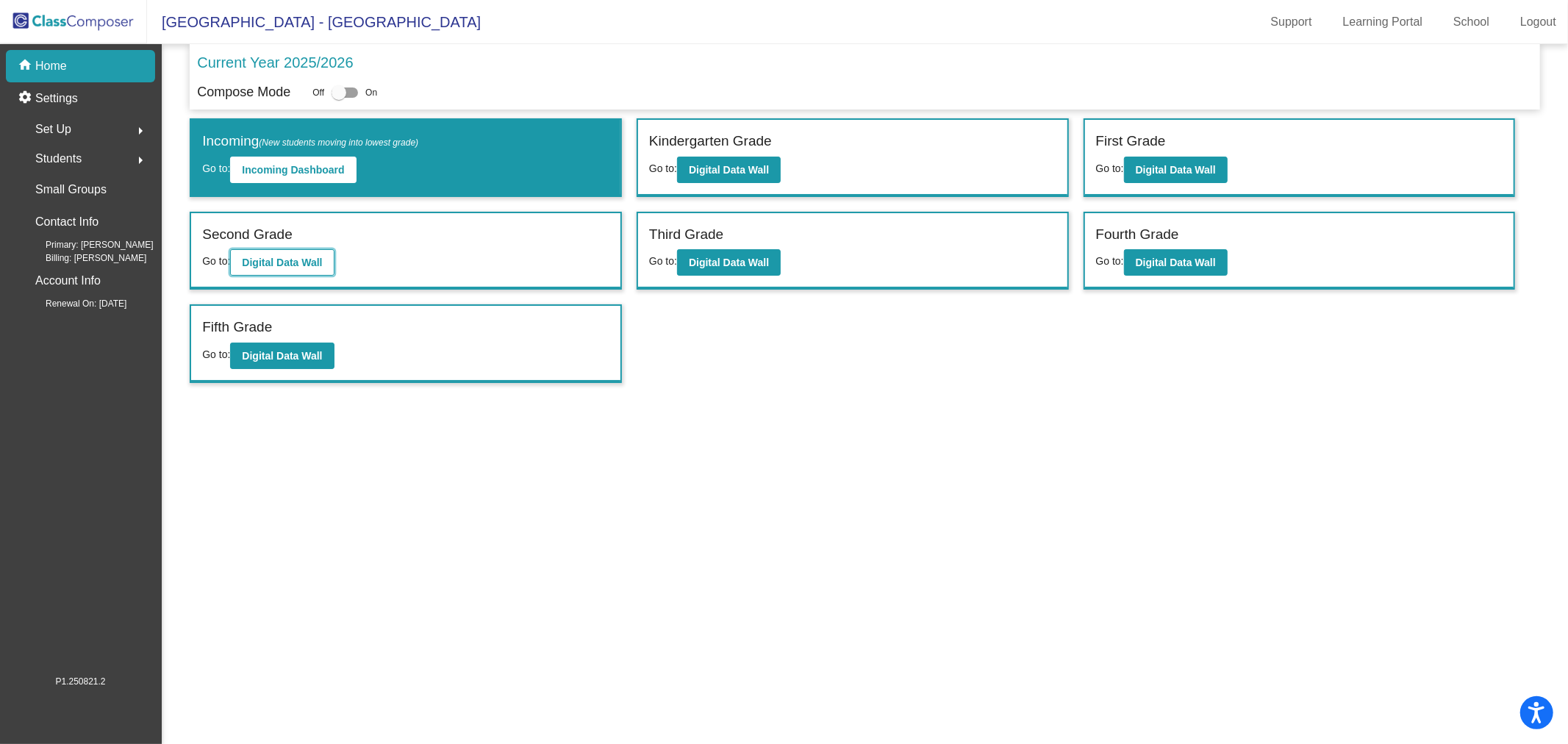
click at [312, 256] on b "Digital Data Wall" at bounding box center [281, 262] width 80 height 12
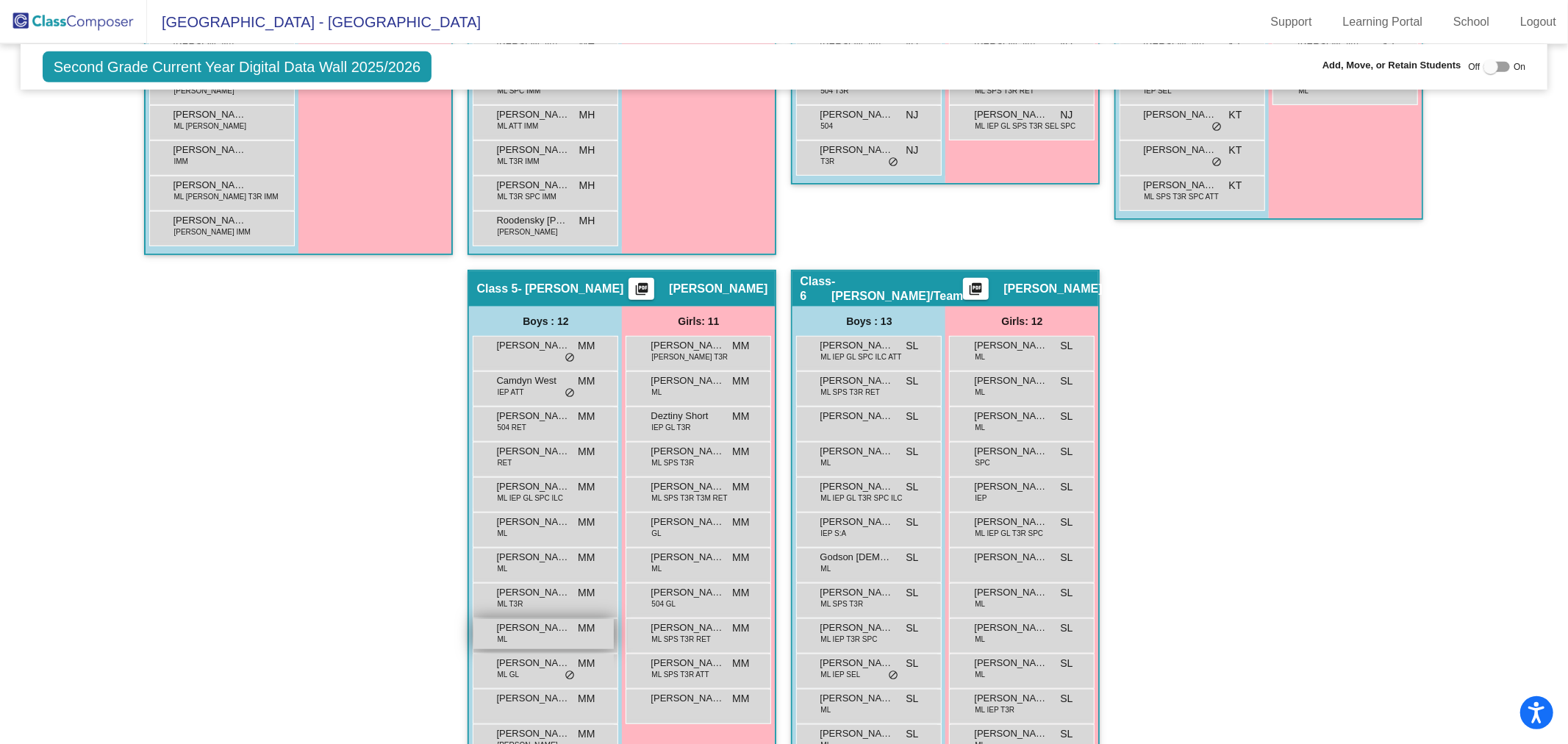
scroll to position [804, 0]
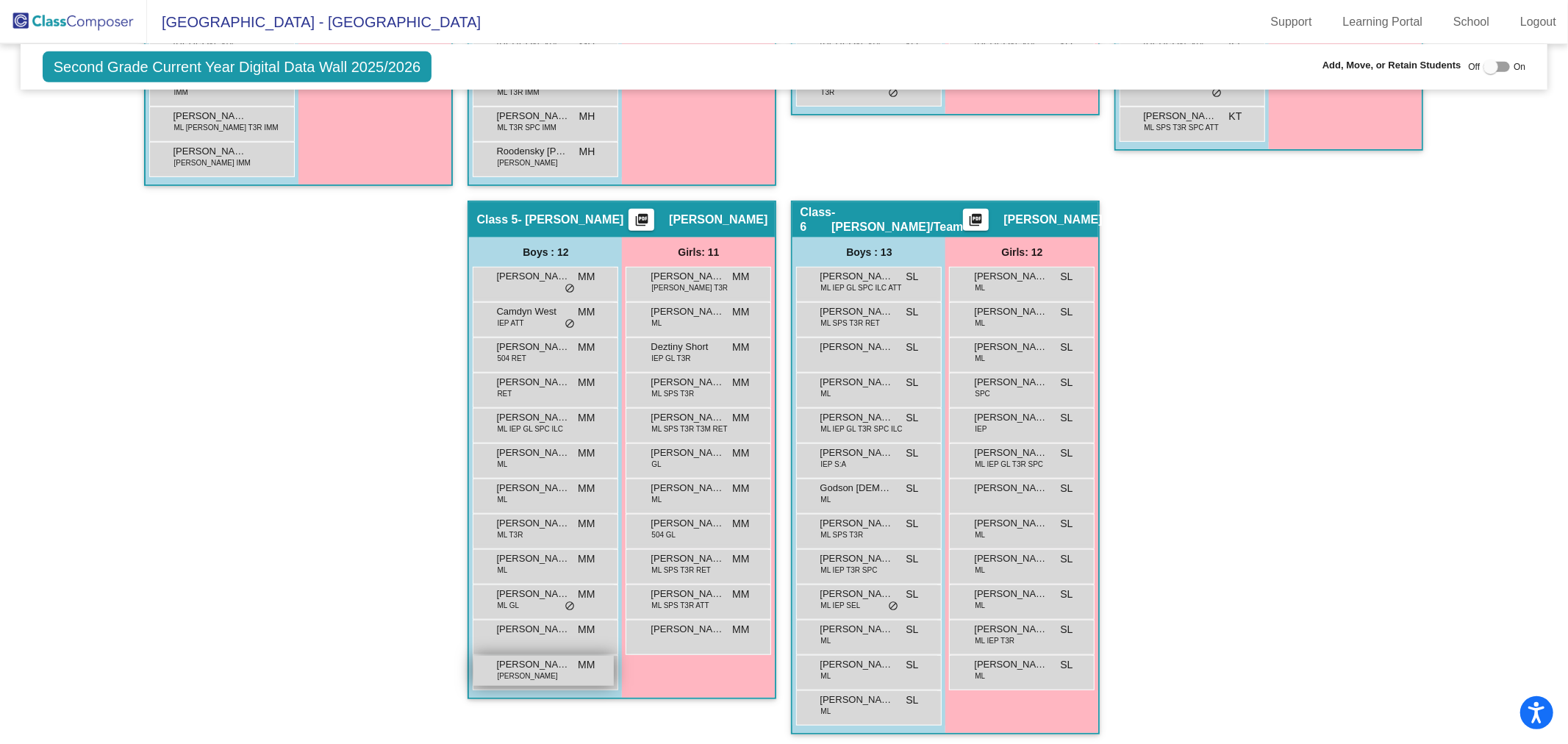
click at [552, 670] on div "[PERSON_NAME] [PERSON_NAME] LIS MM lock do_not_disturb_alt" at bounding box center [543, 670] width 140 height 30
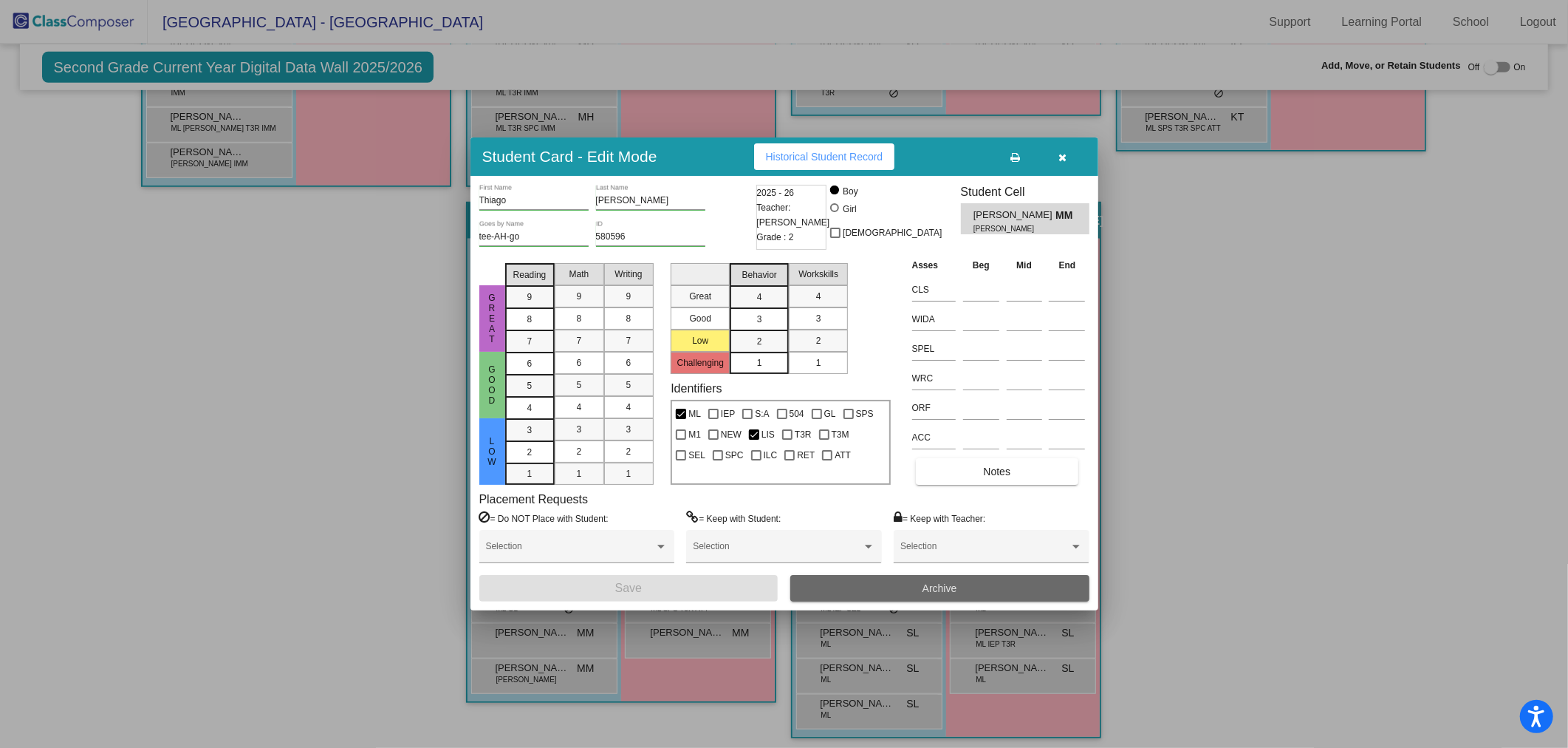
click at [890, 598] on button "Archive" at bounding box center [940, 588] width 299 height 27
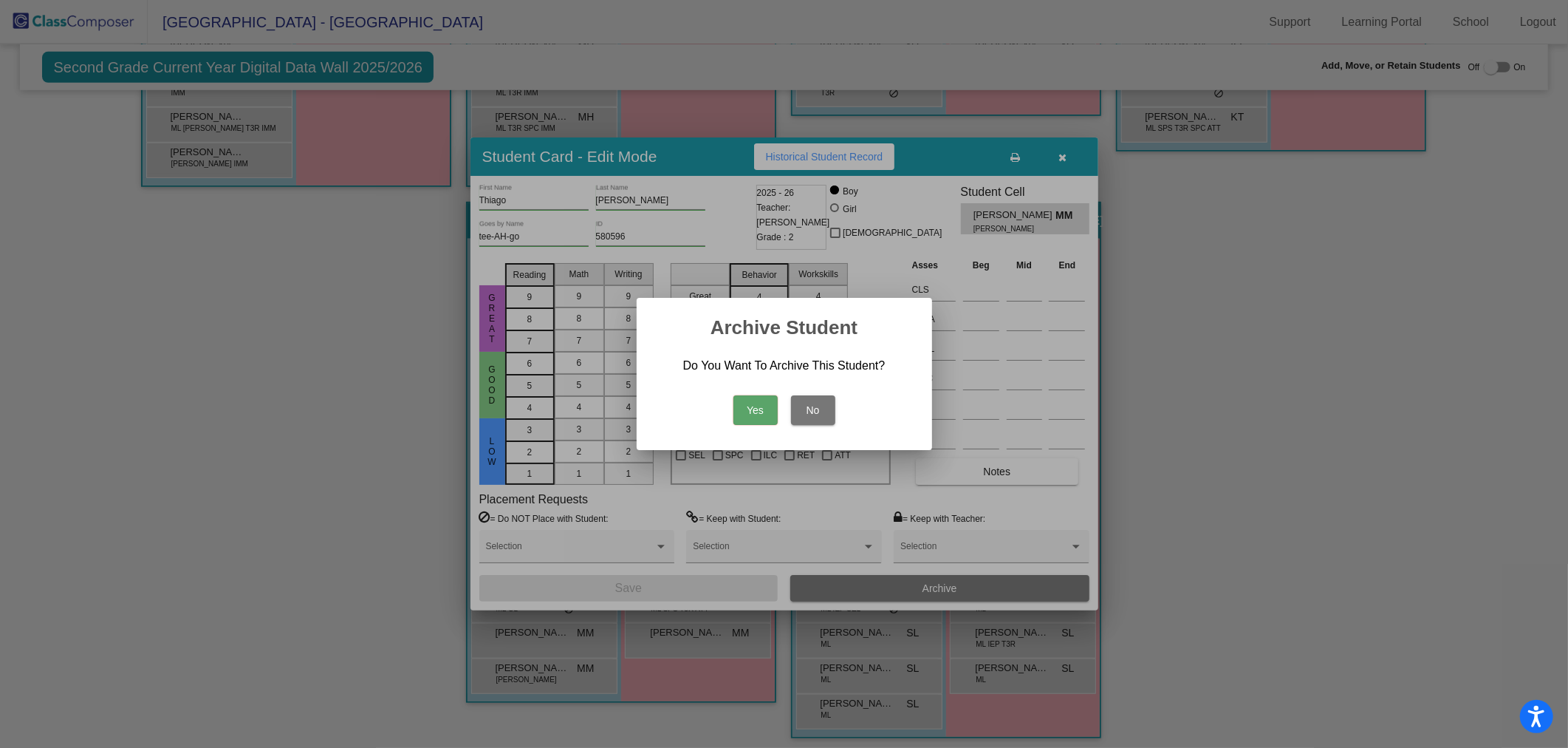
click at [771, 409] on button "Yes" at bounding box center [756, 410] width 44 height 30
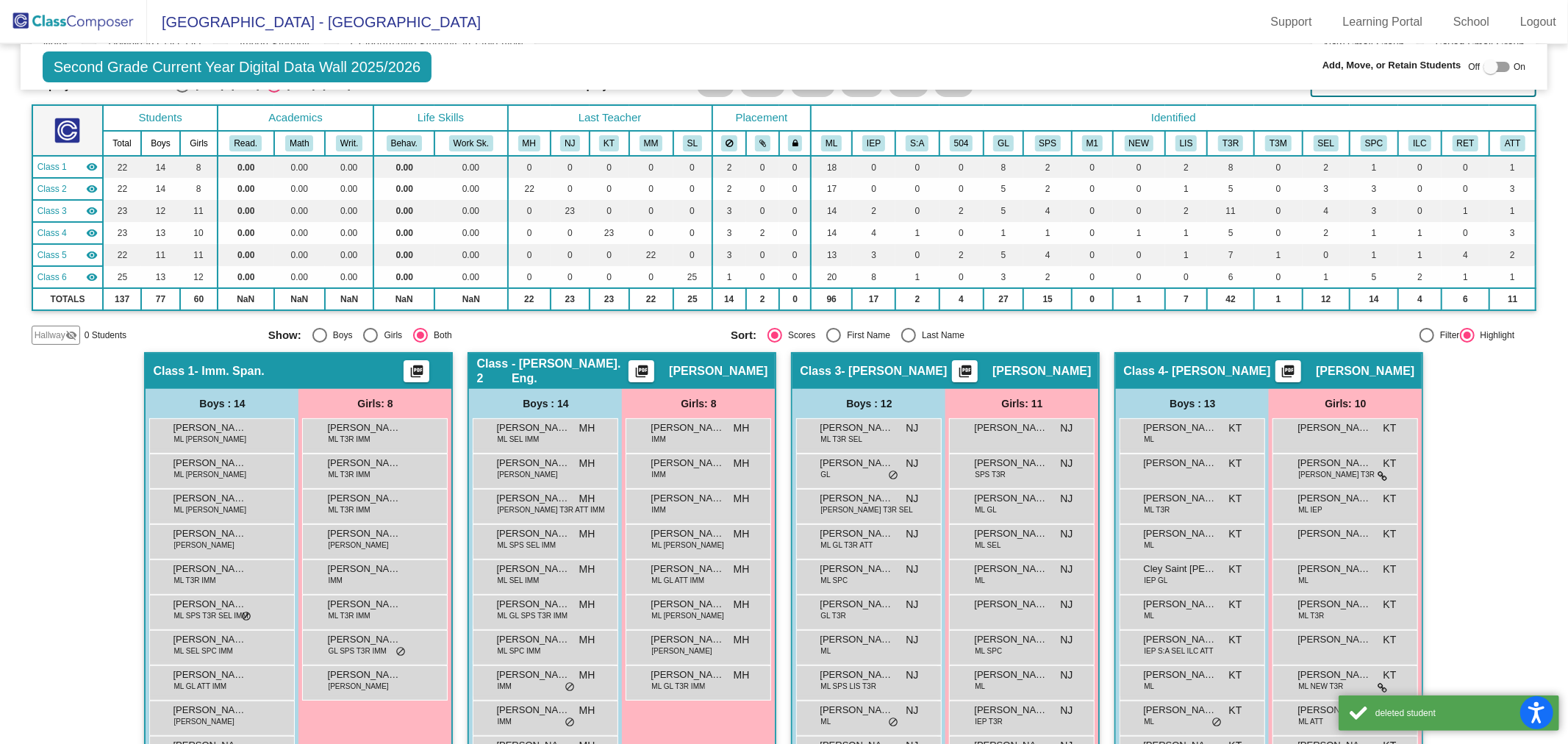
scroll to position [0, 0]
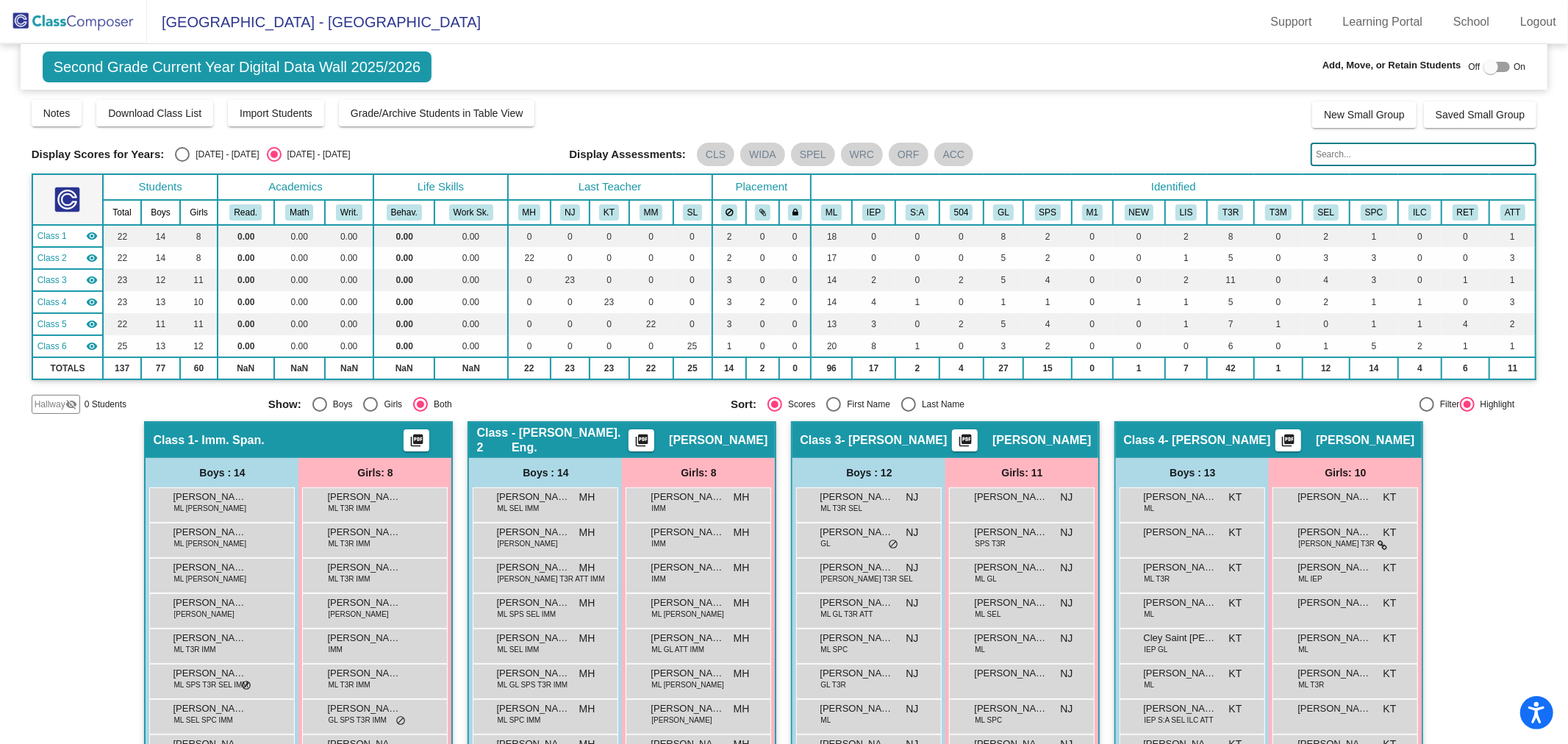
click at [80, 13] on img at bounding box center [74, 22] width 147 height 44
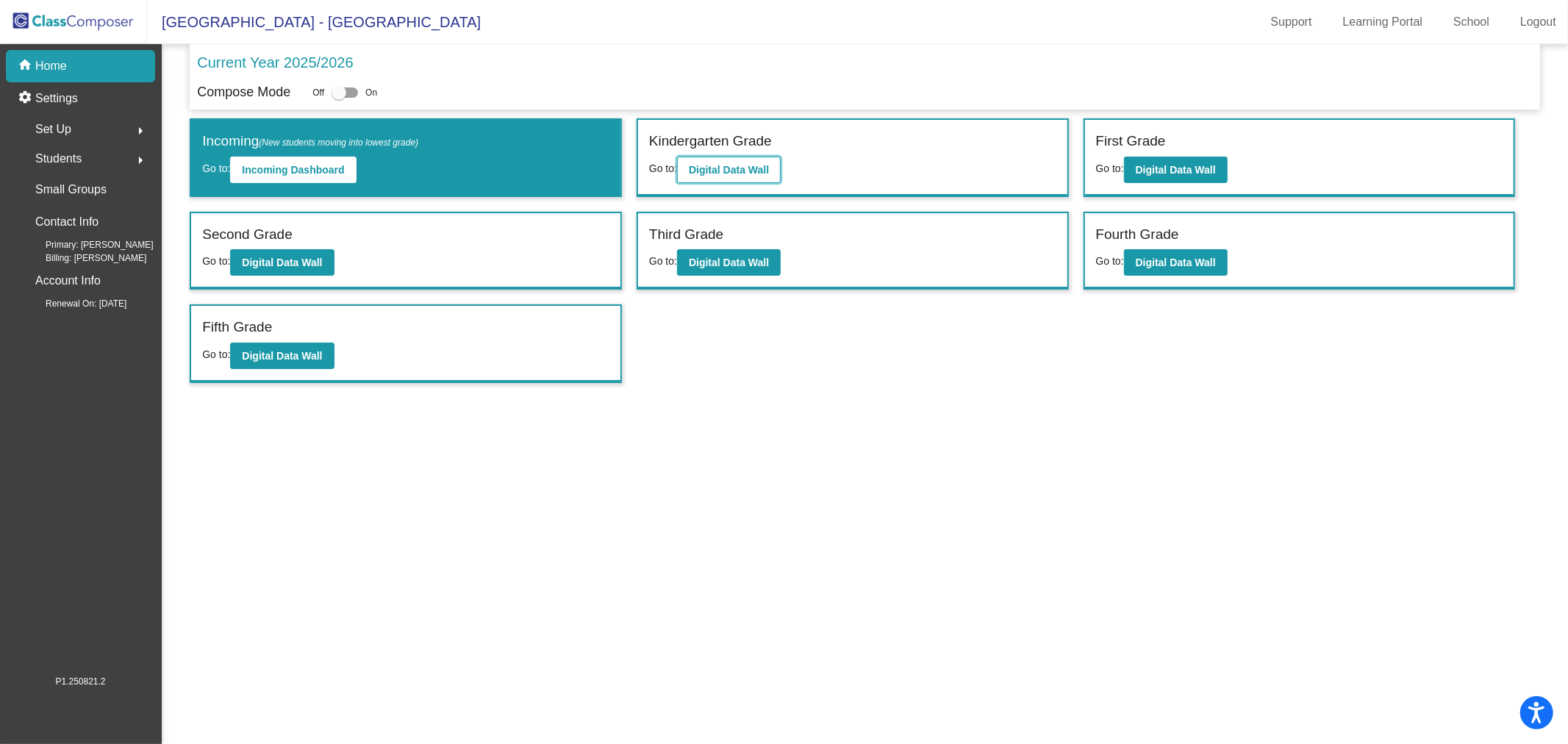
click at [729, 166] on b "Digital Data Wall" at bounding box center [728, 170] width 80 height 12
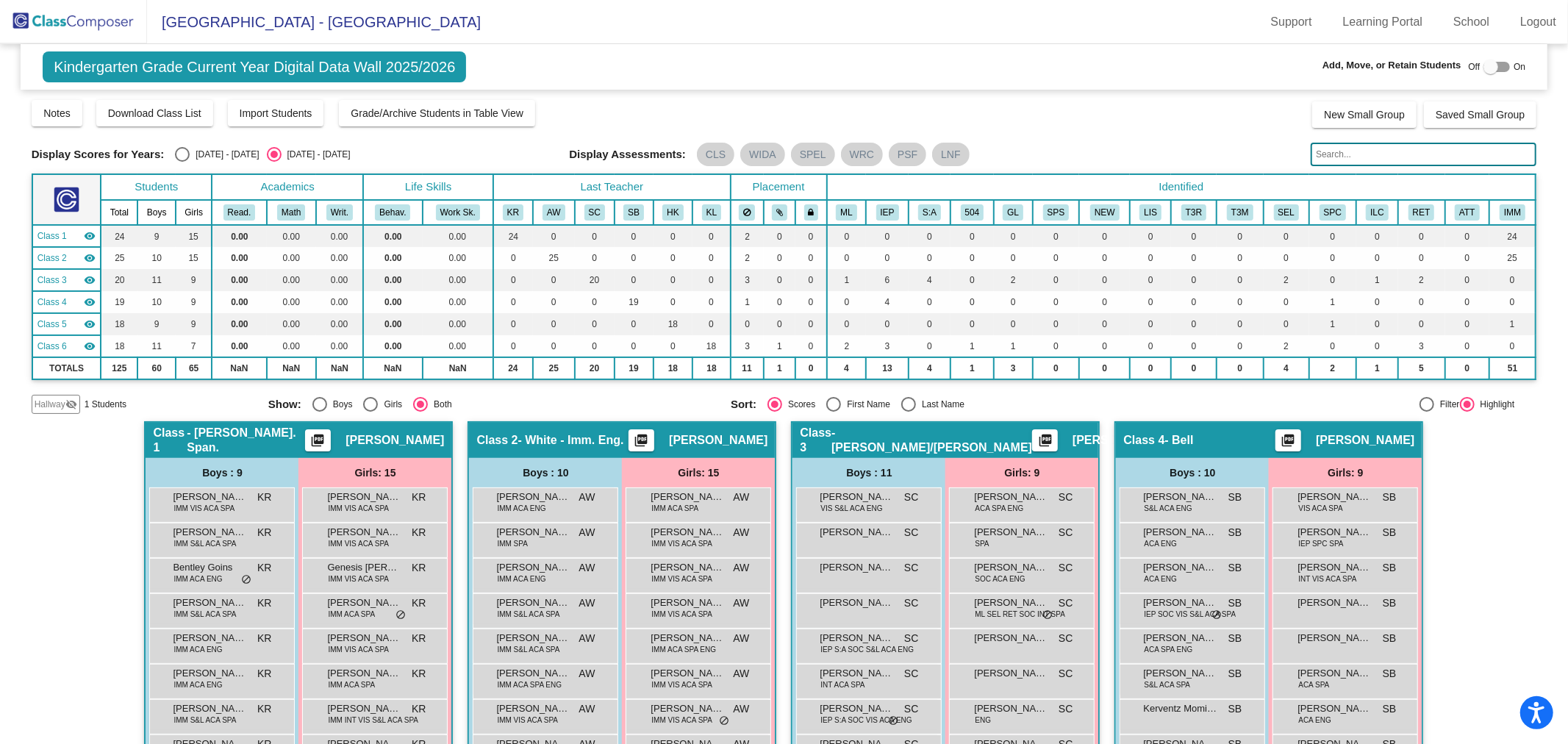
click at [1484, 65] on div at bounding box center [1490, 67] width 15 height 15
checkbox input "true"
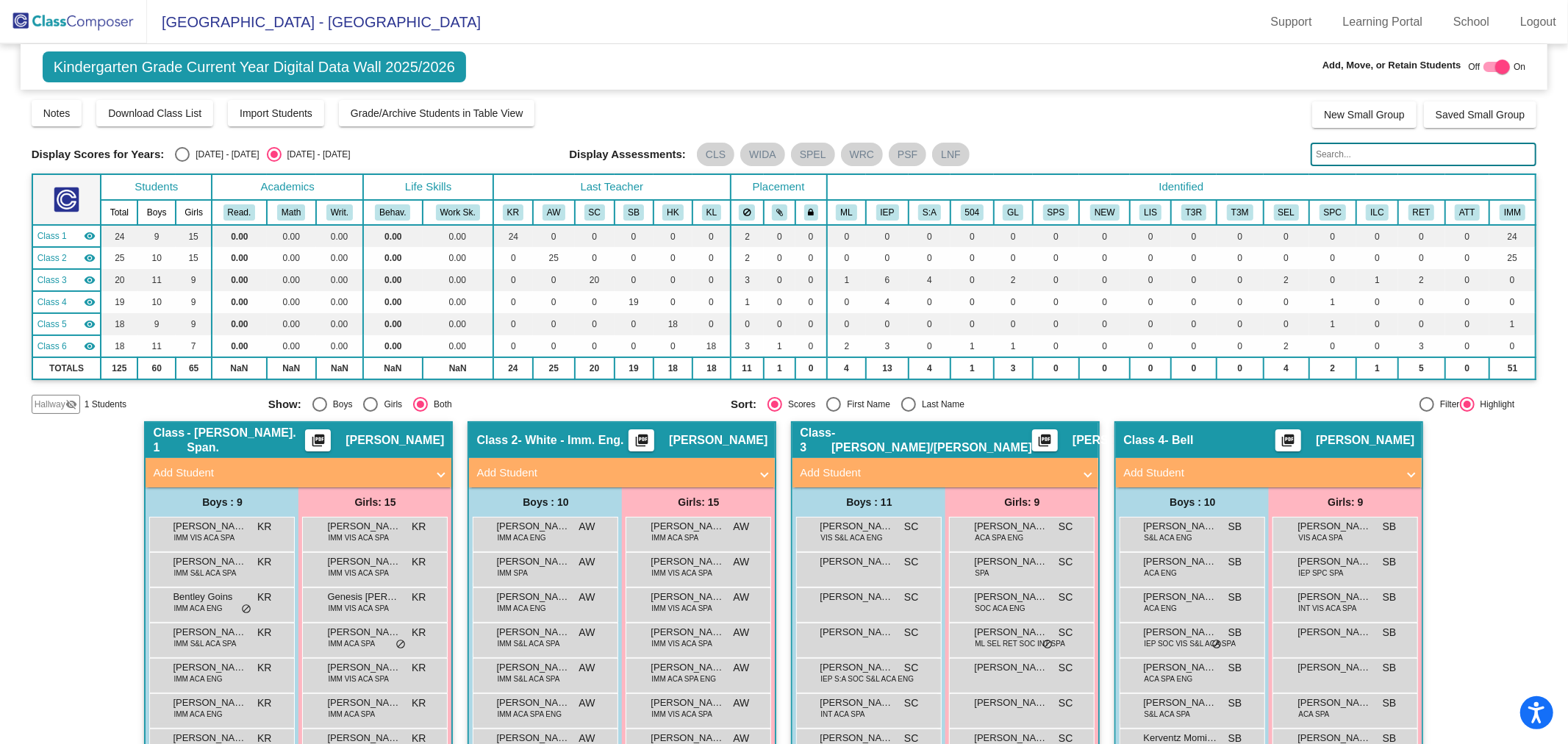
click at [1327, 159] on input "text" at bounding box center [1423, 155] width 226 height 24
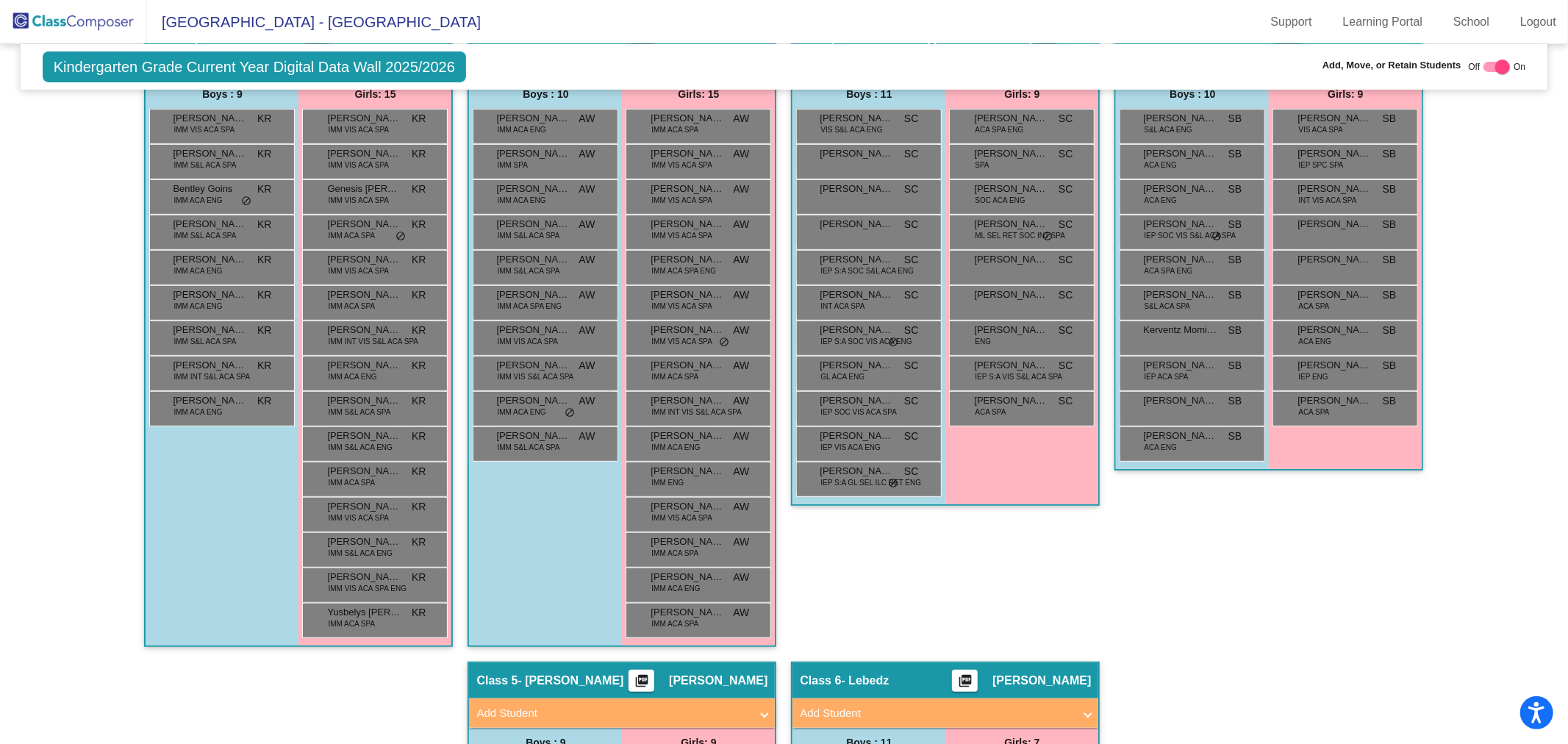
scroll to position [827, 0]
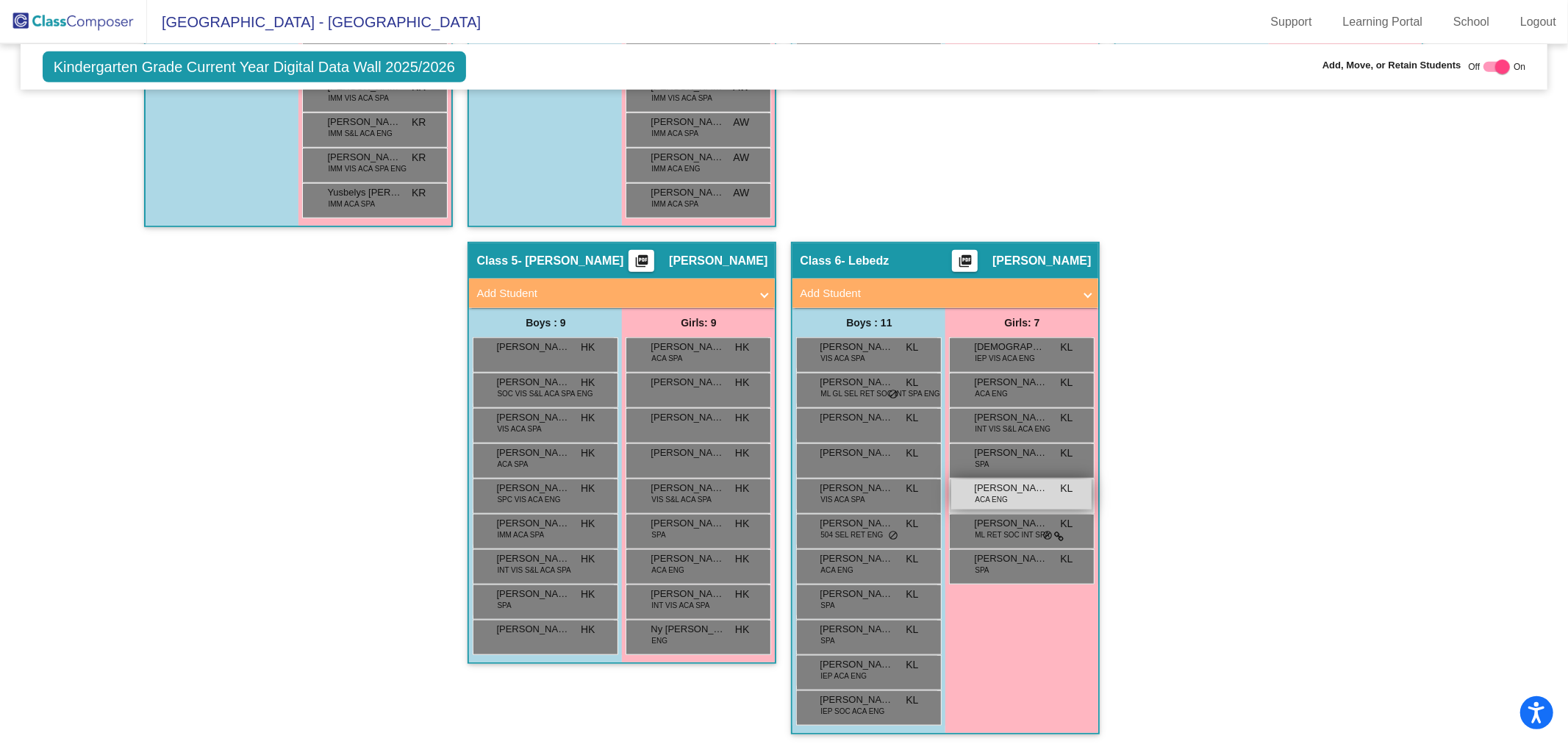
type input "madisyn"
click at [1034, 493] on div "[PERSON_NAME] ACA ENG KL lock do_not_disturb_alt" at bounding box center [1020, 494] width 140 height 30
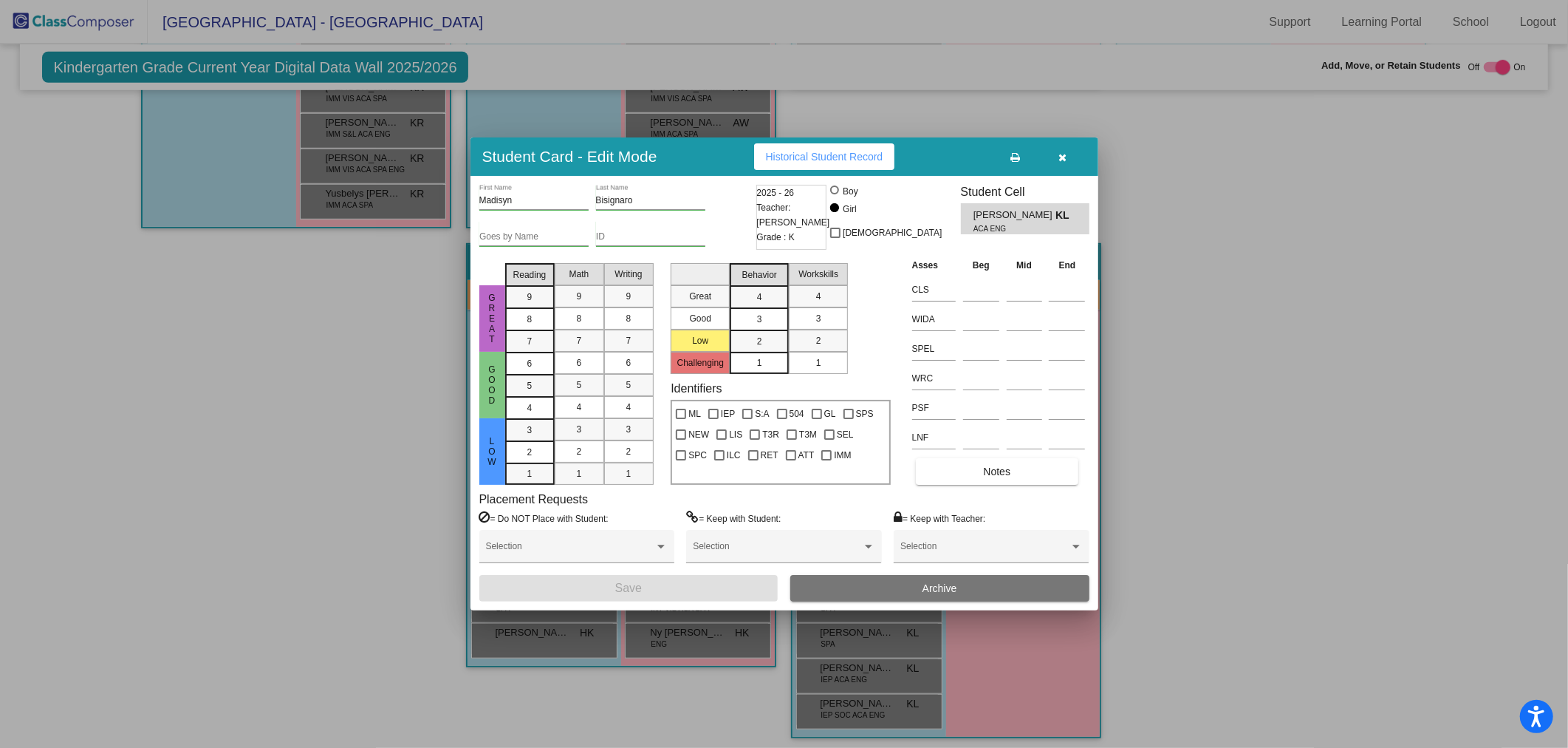
click at [600, 239] on input "ID" at bounding box center [650, 237] width 109 height 10
type input "822846"
click at [595, 599] on button "Save" at bounding box center [629, 588] width 299 height 27
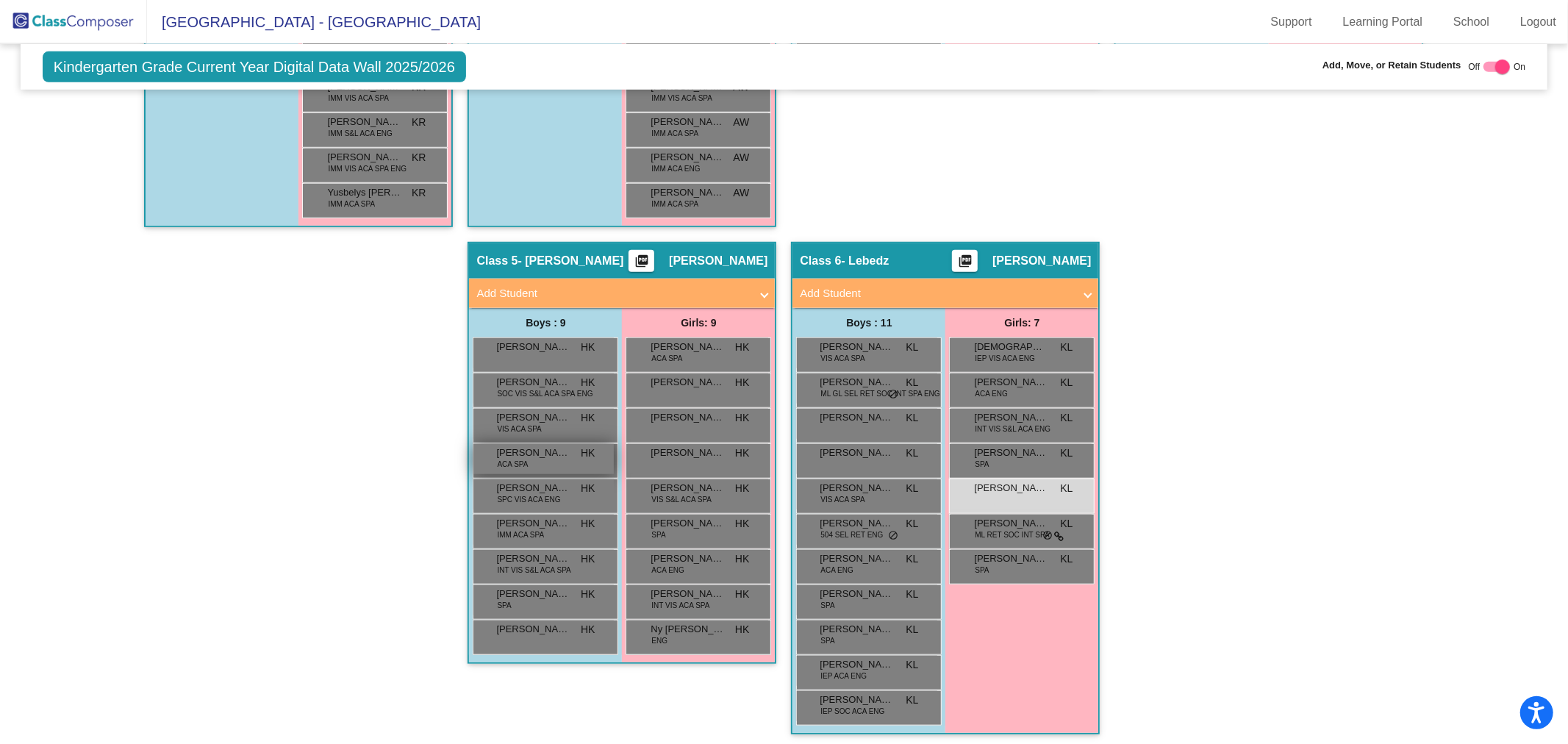
scroll to position [746, 0]
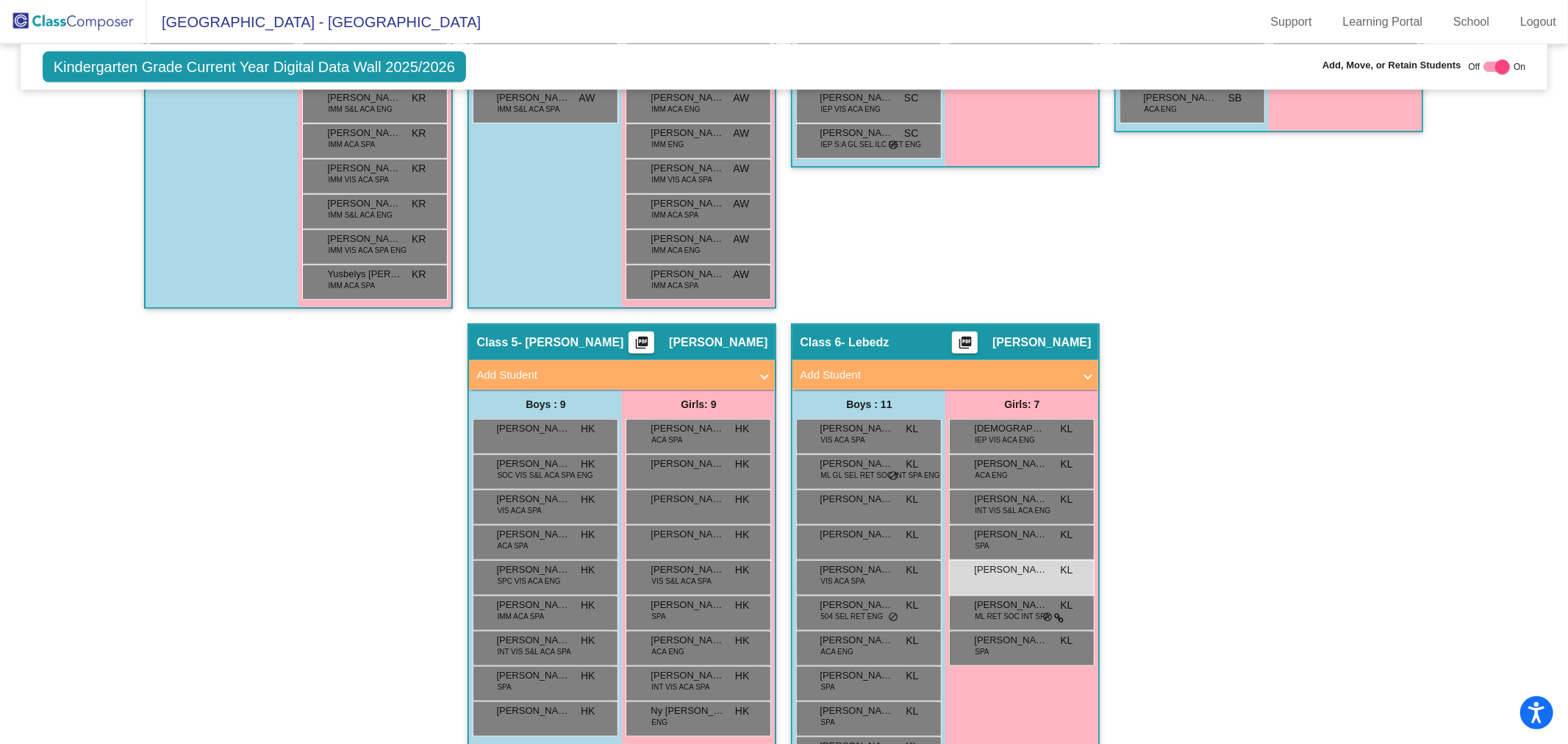
click at [704, 375] on mat-panel-title "Add Student" at bounding box center [612, 374] width 273 height 17
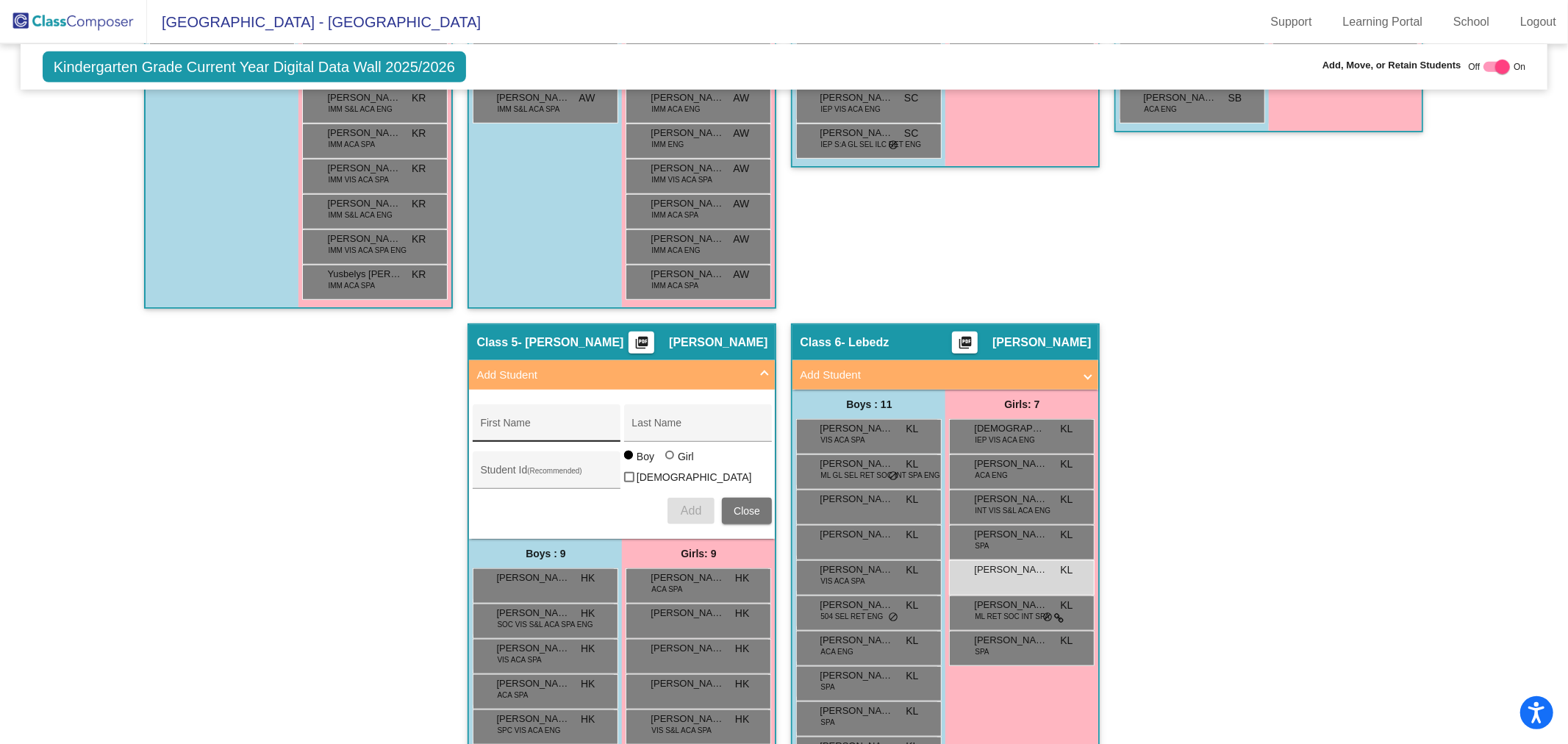
click at [480, 436] on div "First Name" at bounding box center [546, 427] width 132 height 30
click at [498, 428] on input "First Name" at bounding box center [546, 428] width 132 height 12
click at [481, 428] on input "First Name" at bounding box center [546, 428] width 132 height 12
type input "Derens"
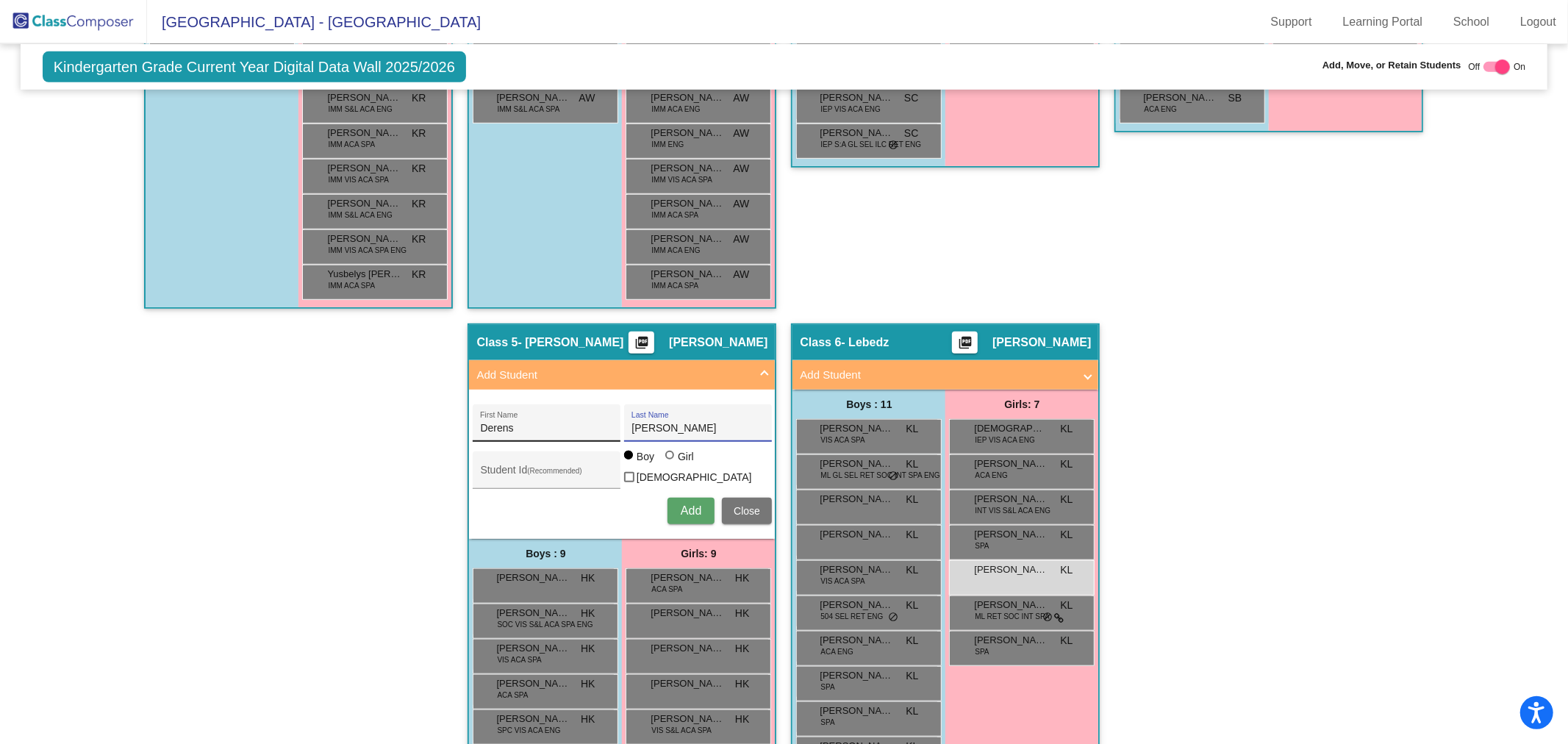
type input "[PERSON_NAME]"
type input "758037"
click at [686, 504] on span "Add" at bounding box center [691, 510] width 21 height 13
click at [690, 506] on span "Add" at bounding box center [691, 510] width 21 height 13
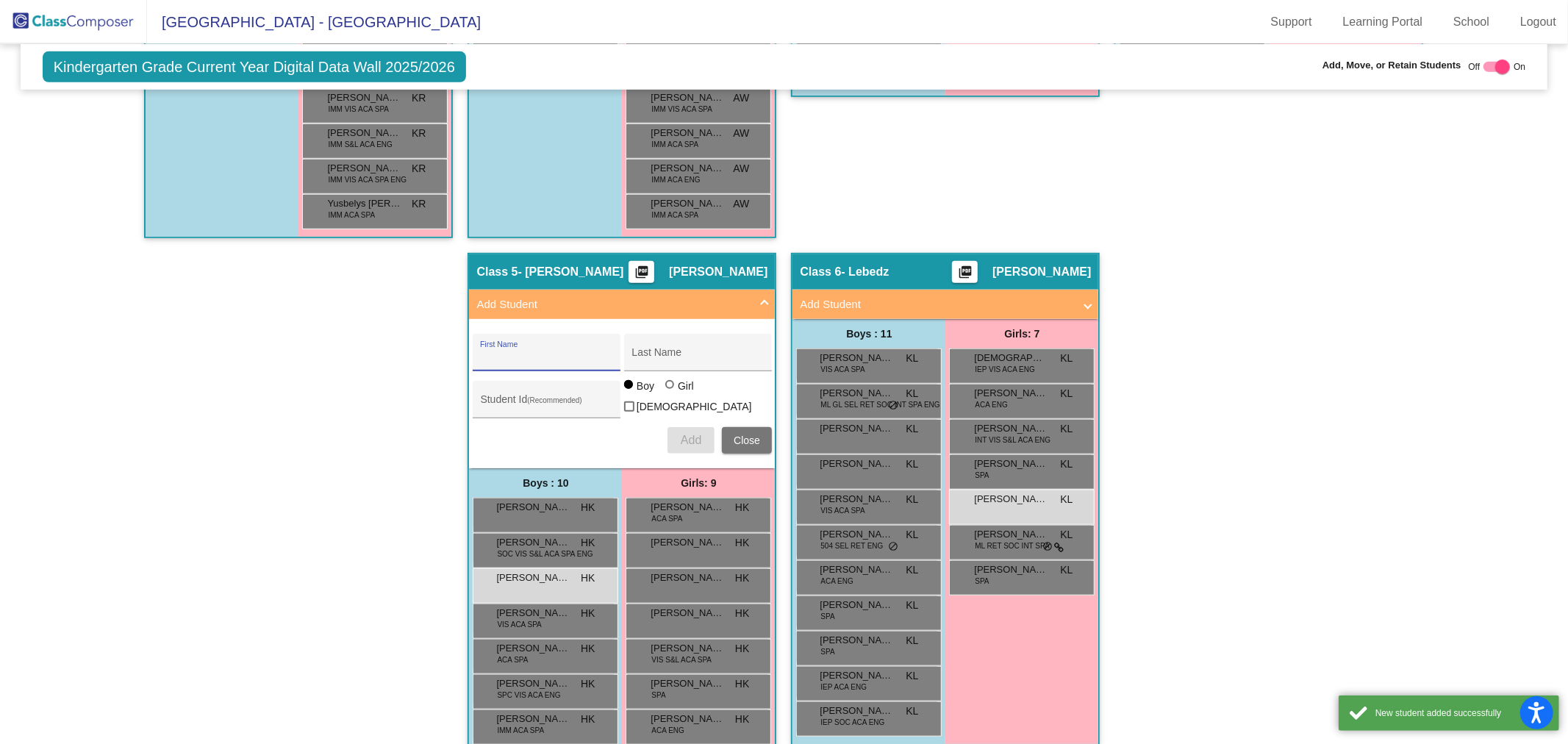
scroll to position [938, 0]
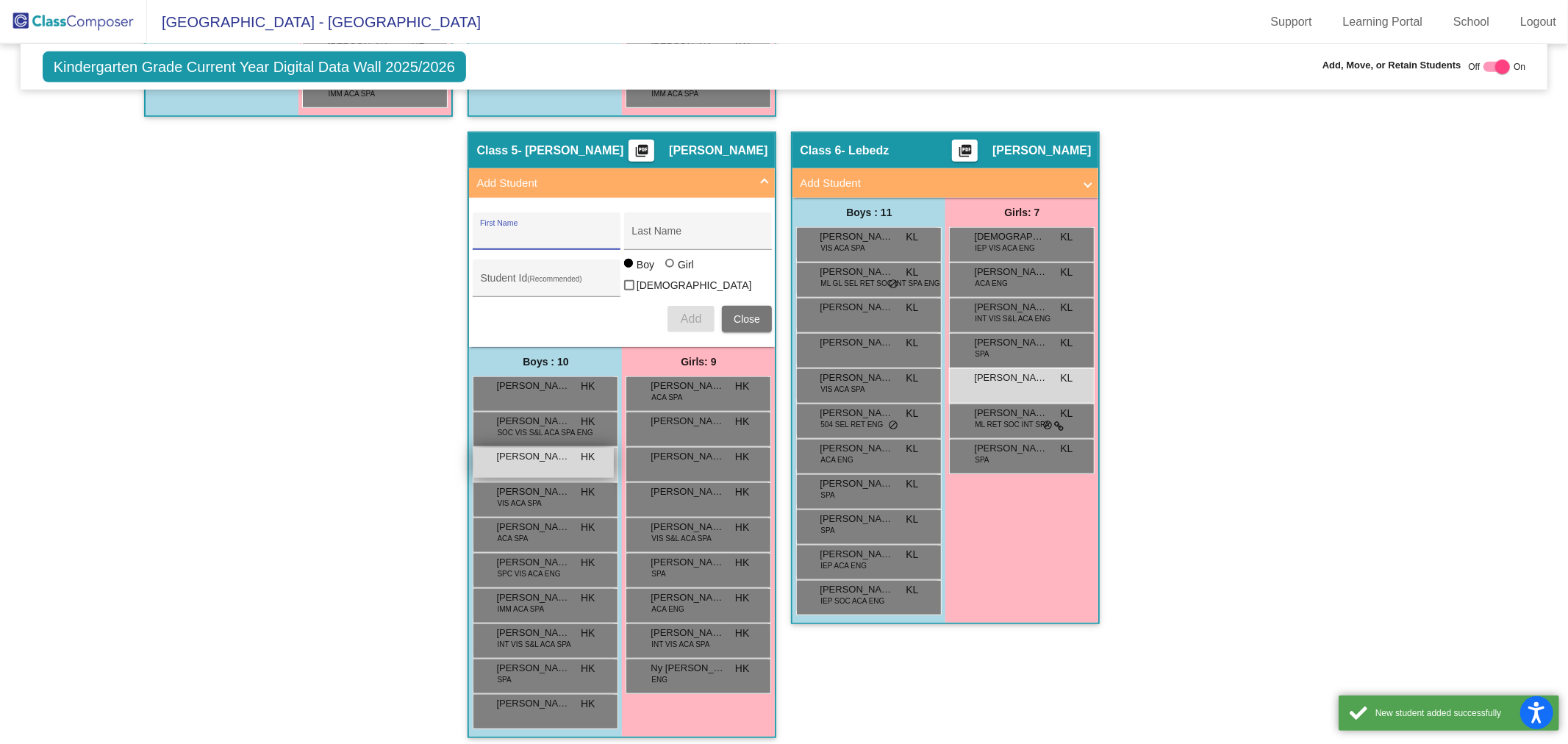
click at [537, 459] on div "[PERSON_NAME] HK lock do_not_disturb_alt" at bounding box center [543, 463] width 140 height 30
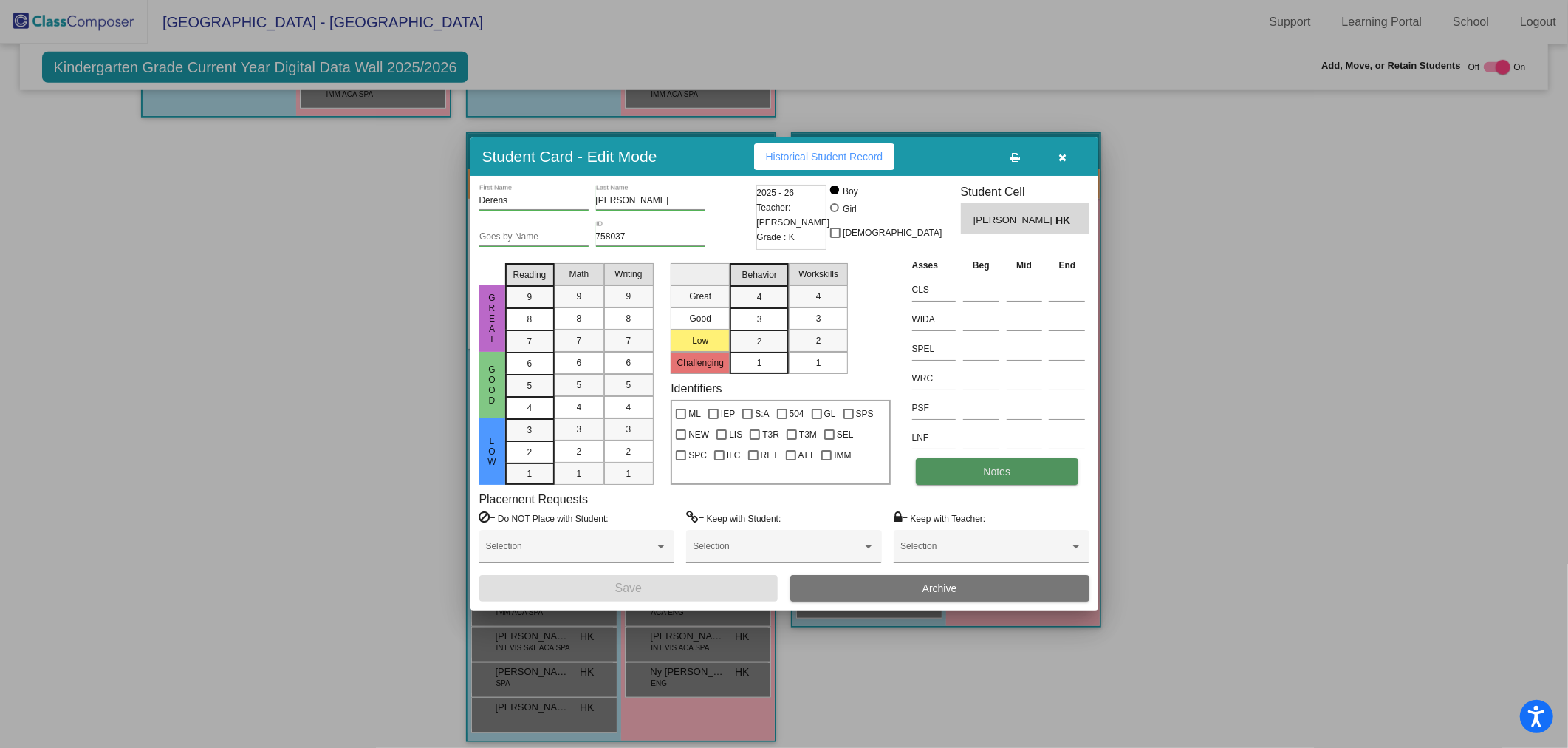
click at [1002, 480] on button "Notes" at bounding box center [996, 471] width 163 height 27
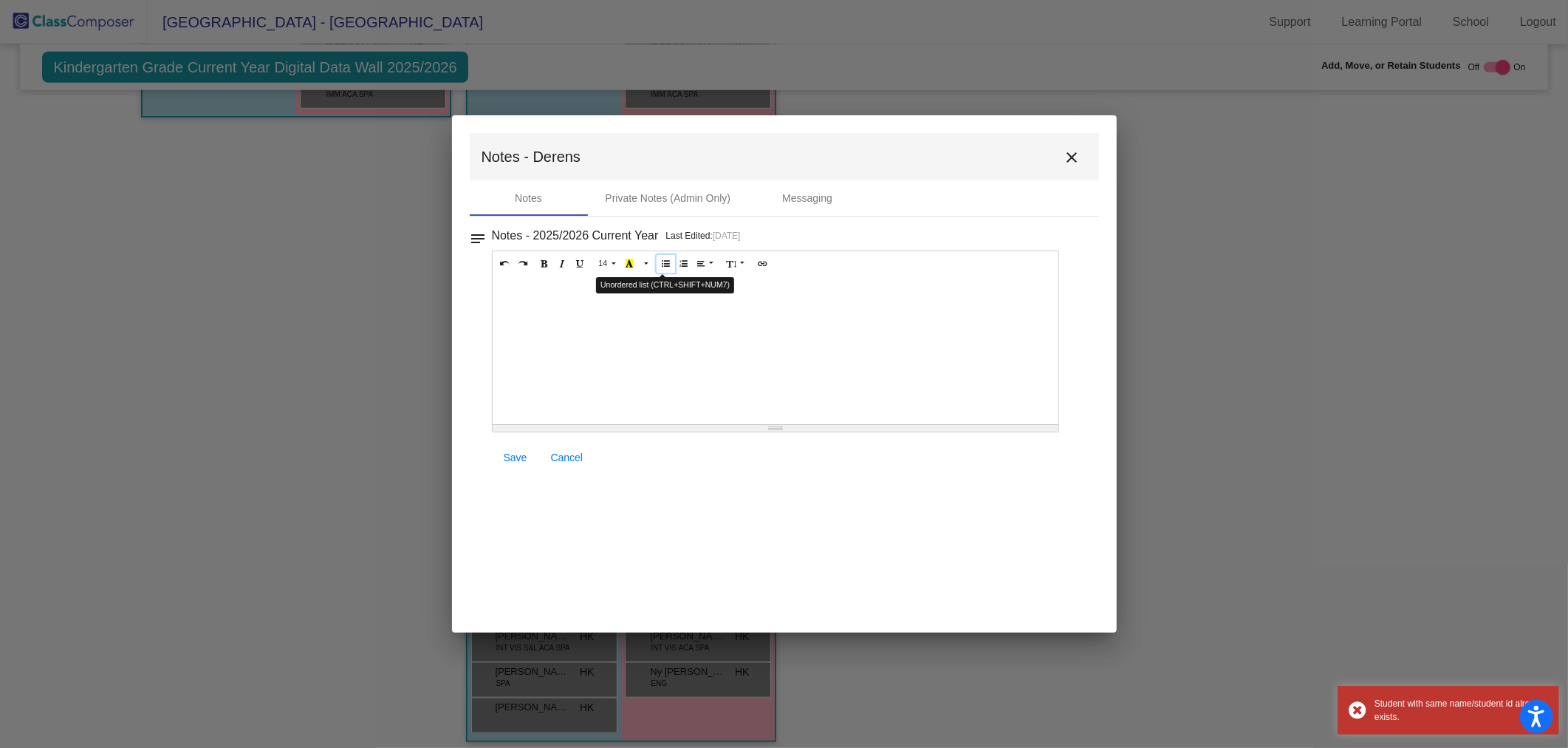
click at [662, 266] on icon "Unordered list (CTRL+SHIFT+NUM7)" at bounding box center [666, 263] width 8 height 9
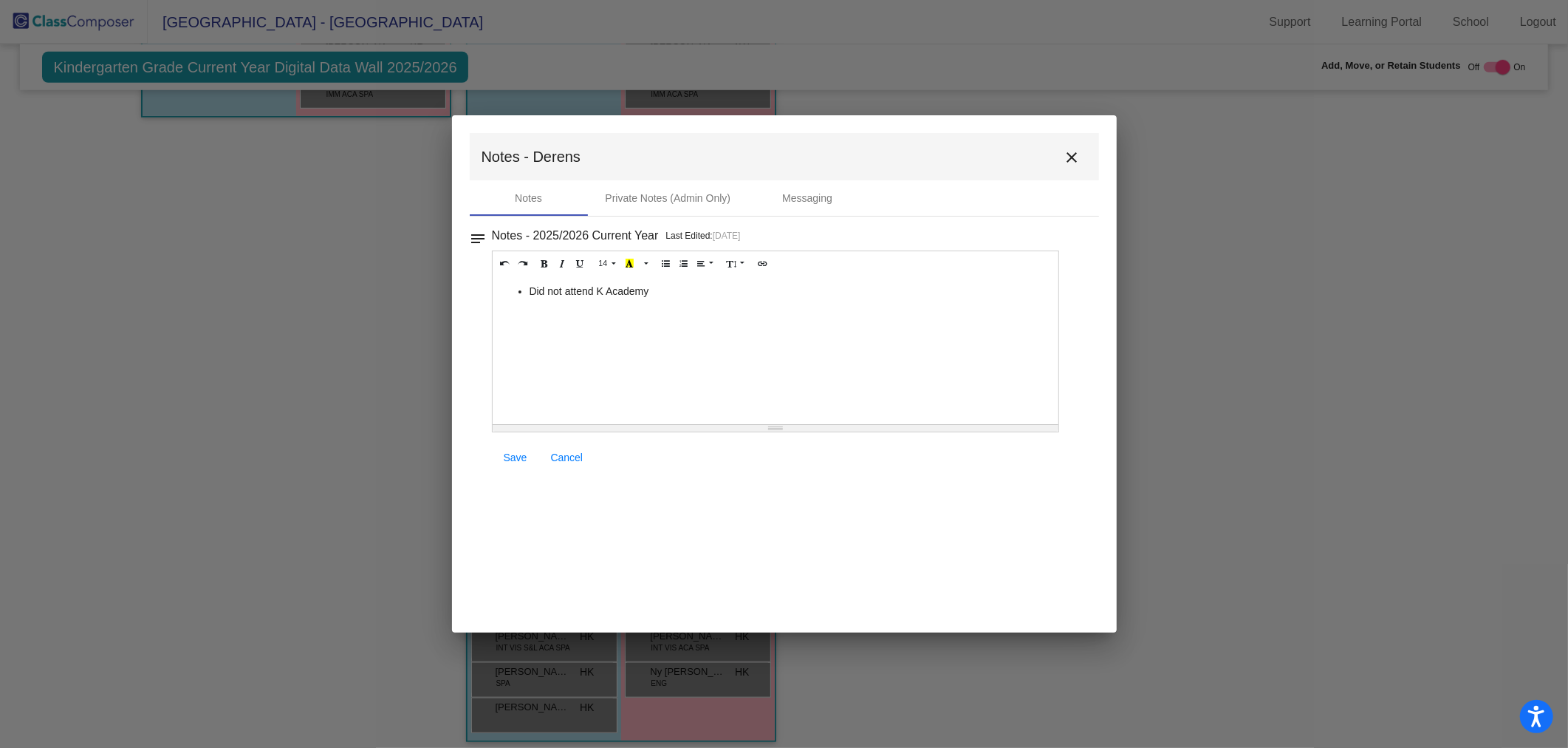
click at [499, 455] on link "Save" at bounding box center [515, 457] width 47 height 27
click at [1068, 158] on mat-icon "close" at bounding box center [1072, 158] width 18 height 18
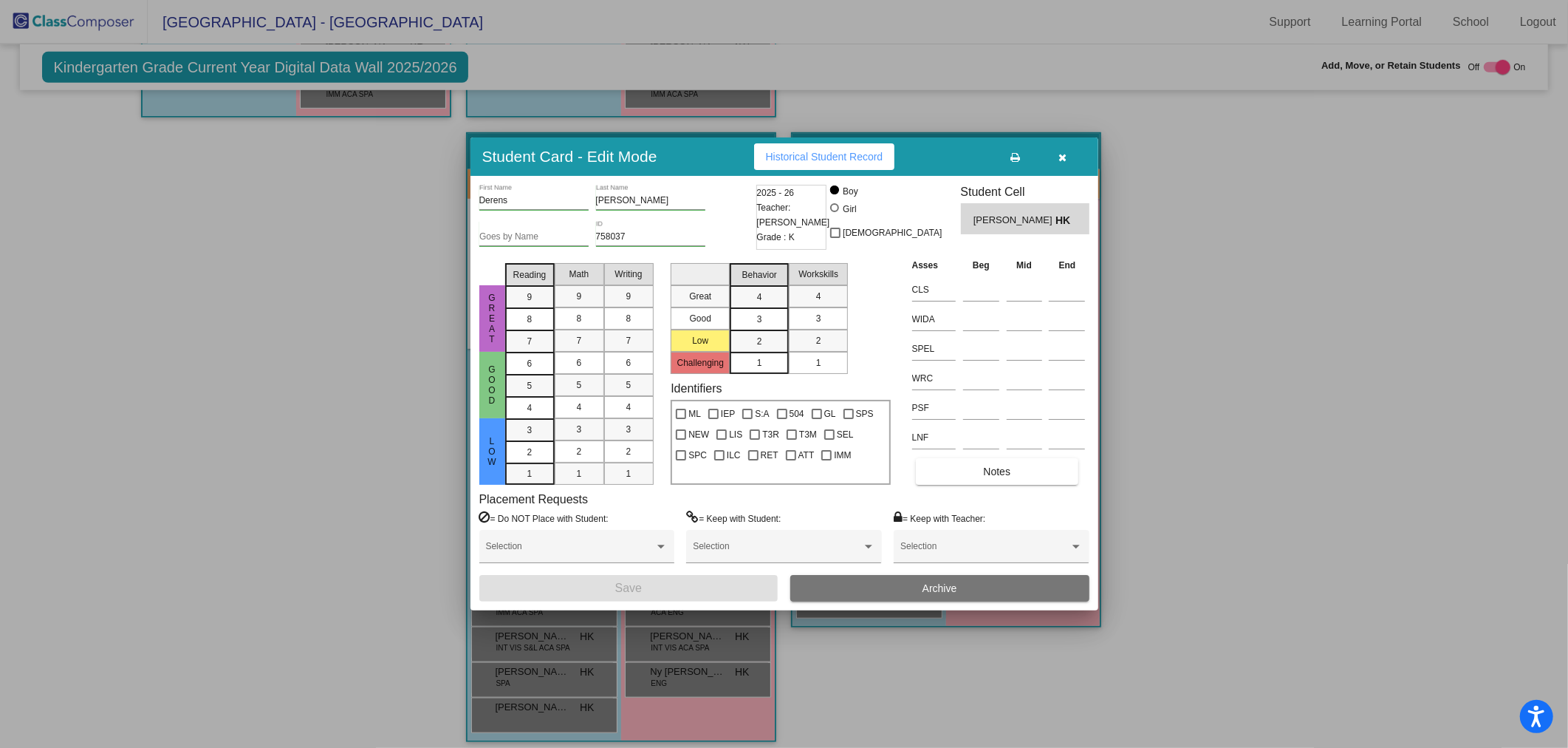
click at [1063, 161] on icon "button" at bounding box center [1062, 157] width 8 height 10
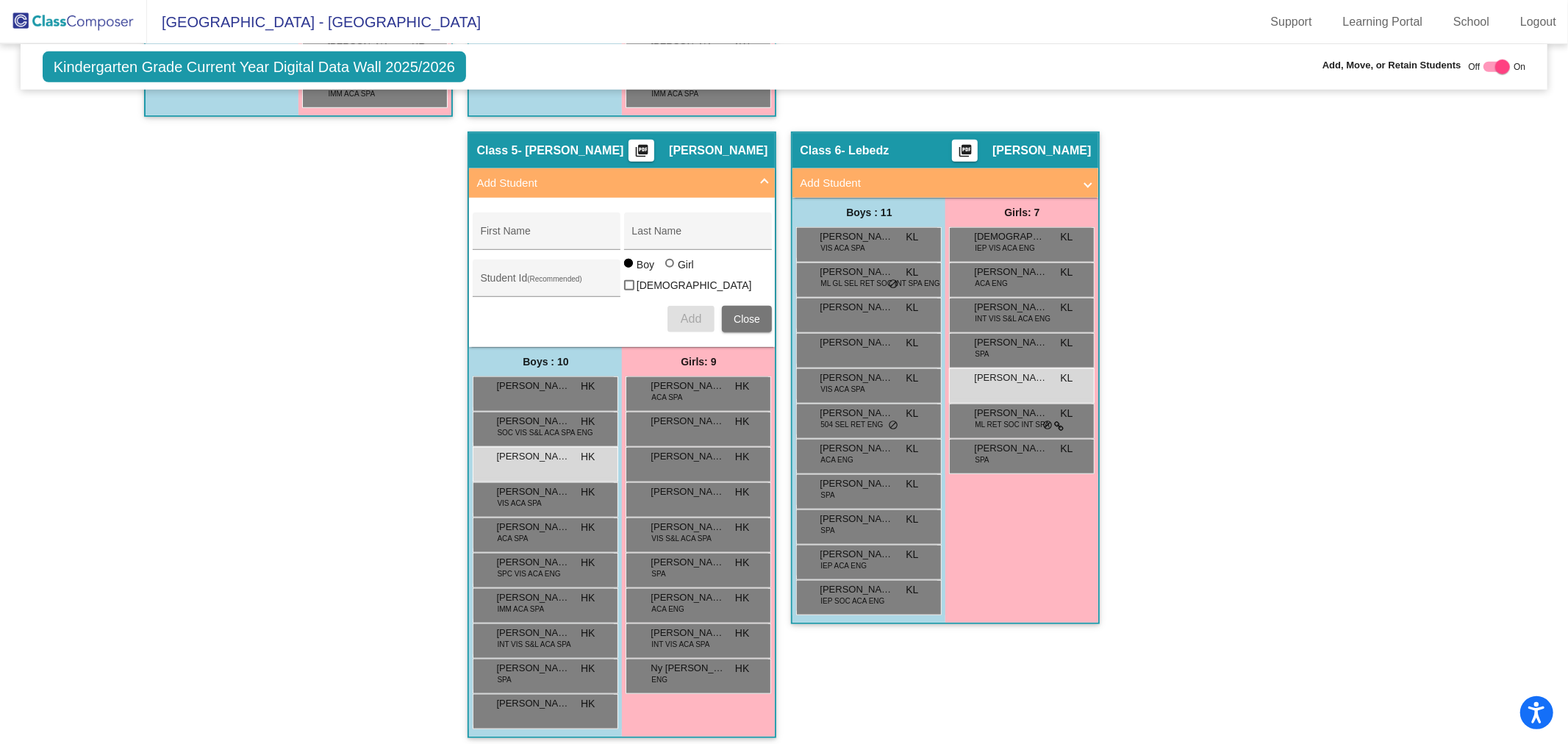
click at [767, 189] on mat-expansion-panel-header "Add Student" at bounding box center [622, 183] width 306 height 30
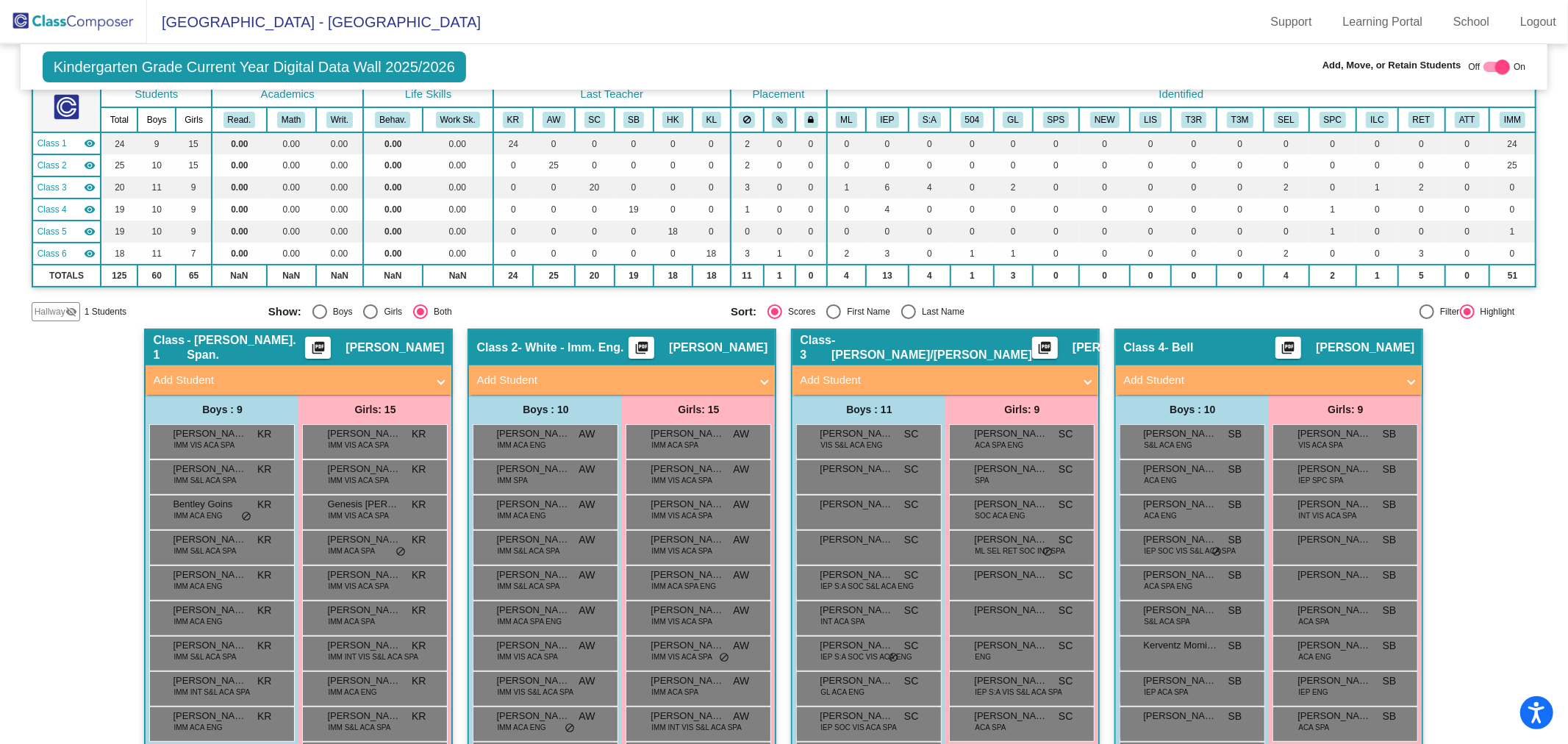
scroll to position [0, 0]
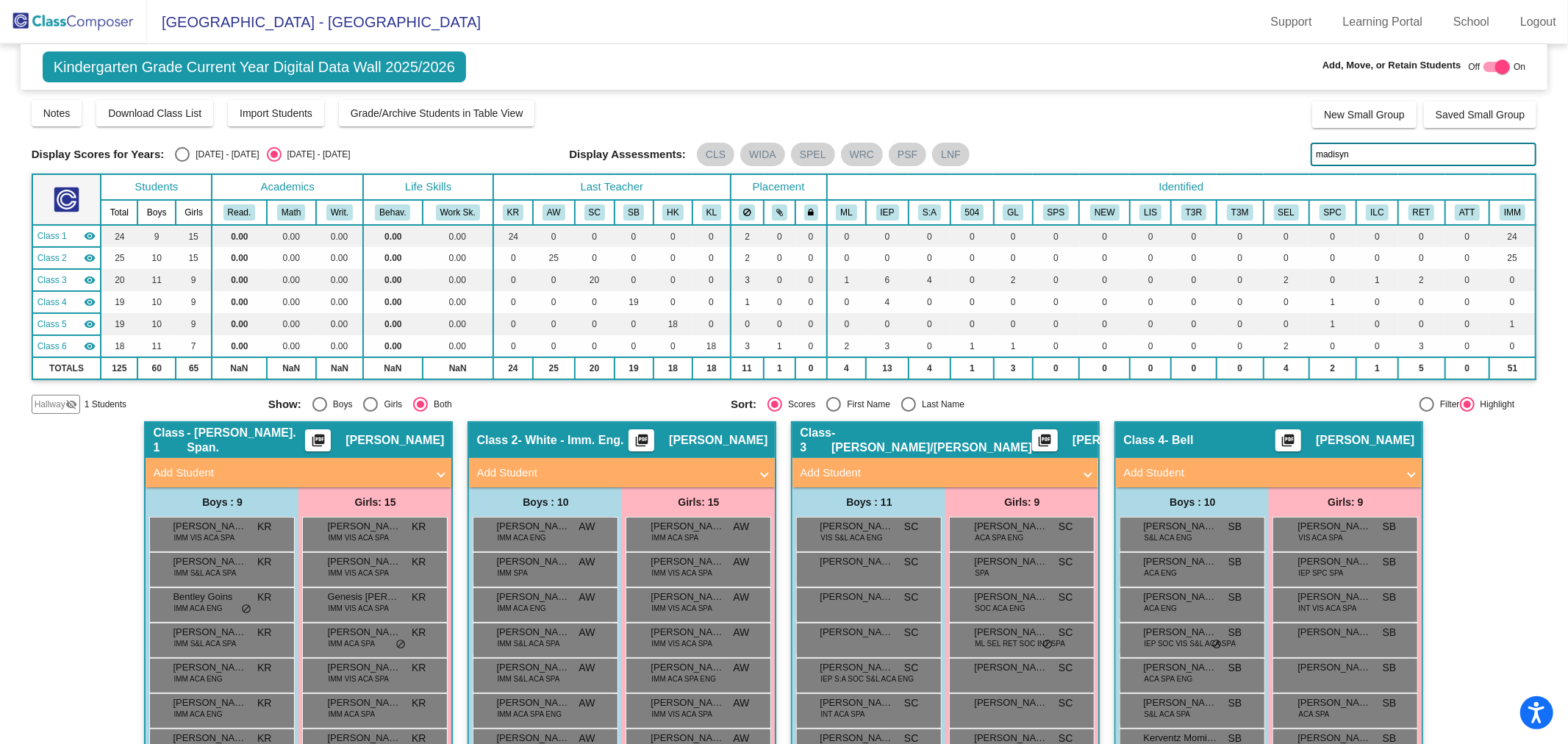
click at [47, 18] on img at bounding box center [74, 22] width 147 height 44
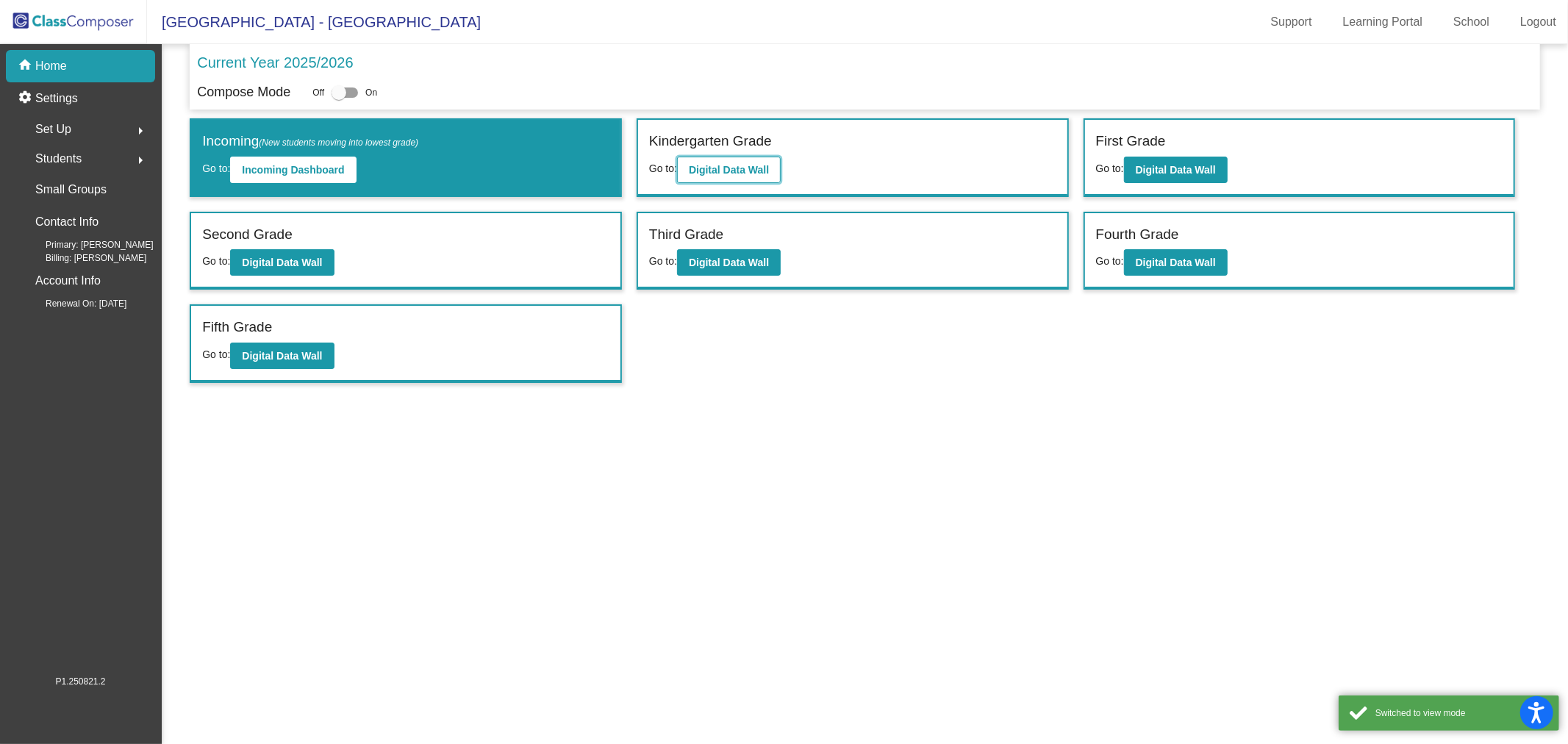
click at [724, 157] on button "Digital Data Wall" at bounding box center [728, 170] width 103 height 27
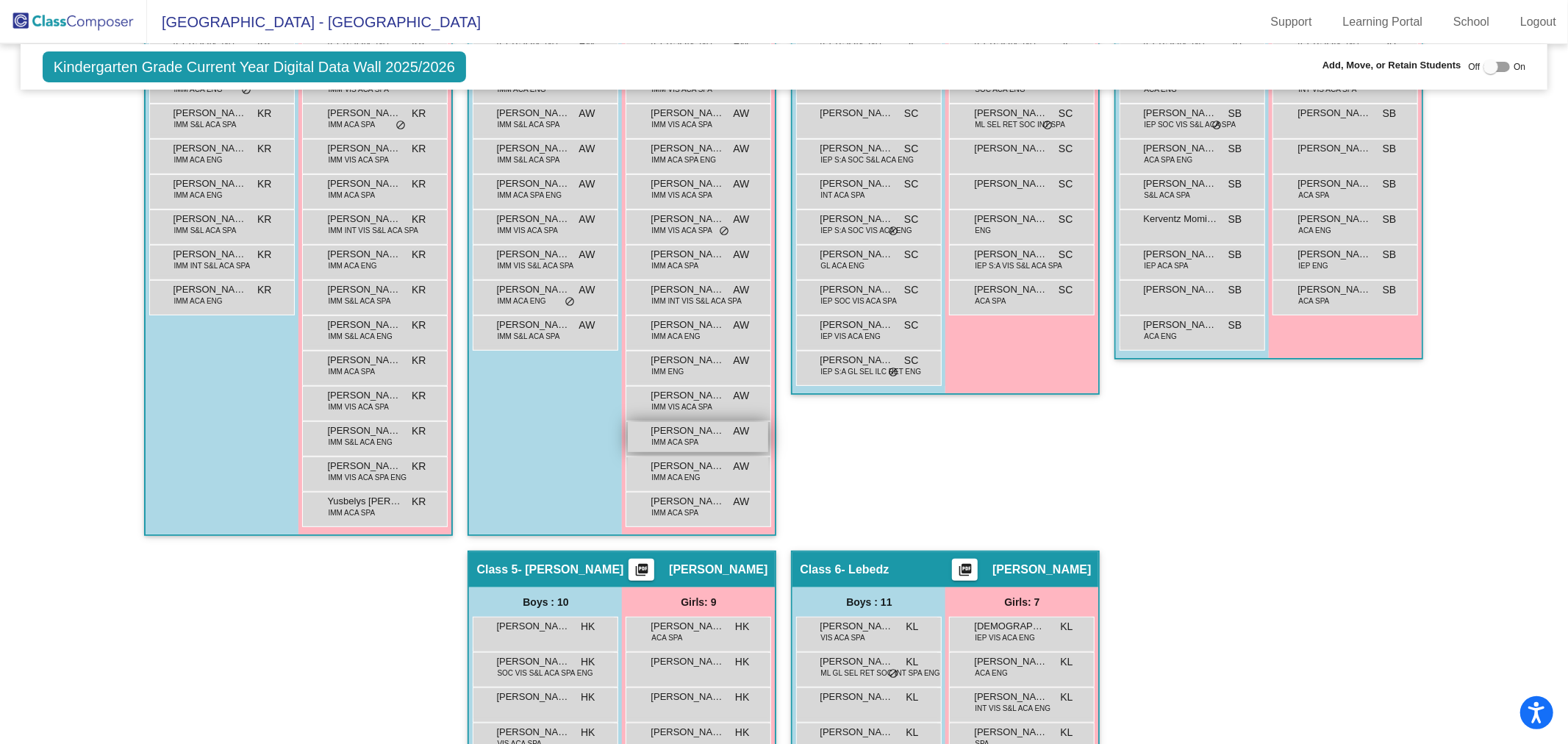
scroll to position [769, 0]
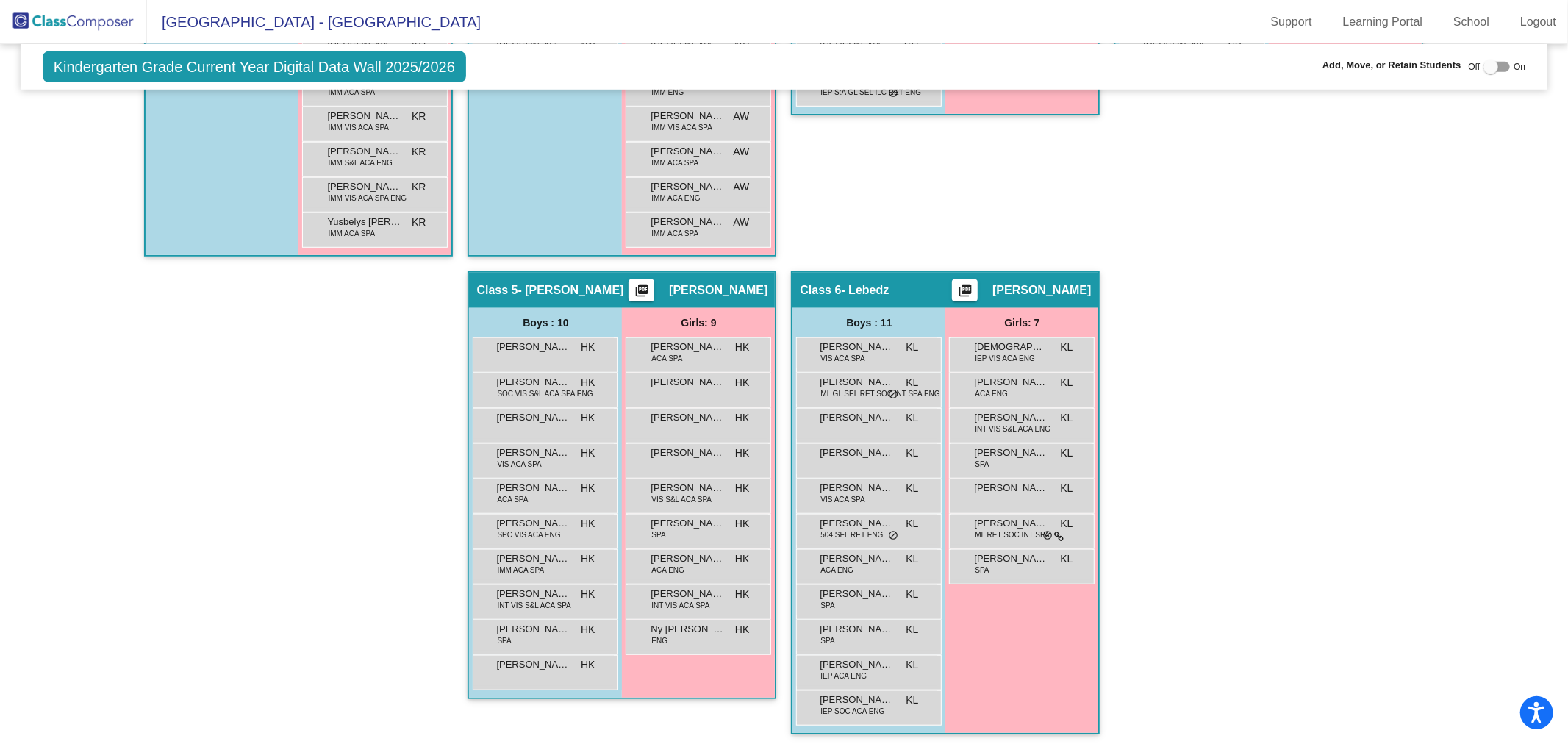
click at [92, 9] on img at bounding box center [74, 22] width 147 height 44
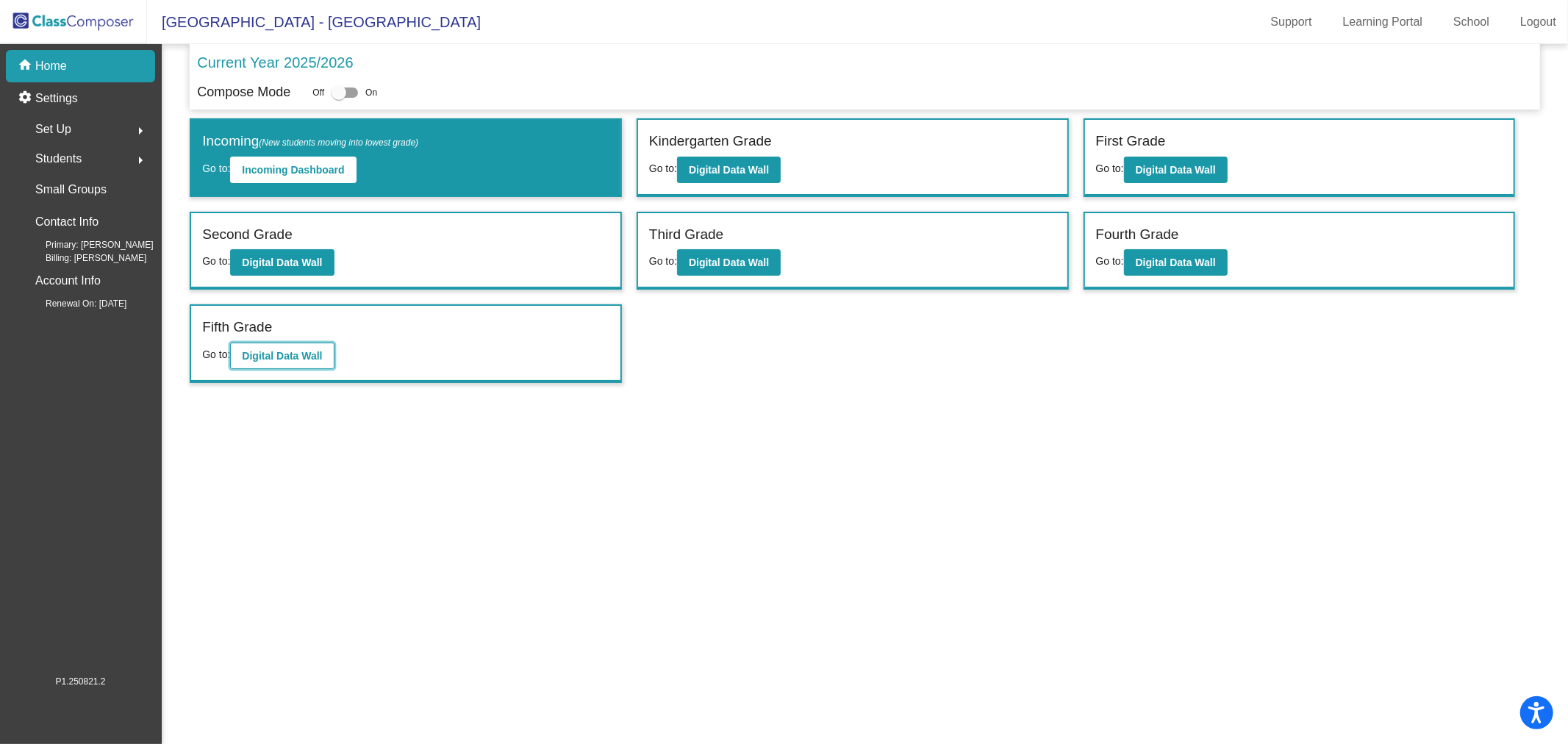
click at [265, 350] on b "Digital Data Wall" at bounding box center [281, 356] width 80 height 12
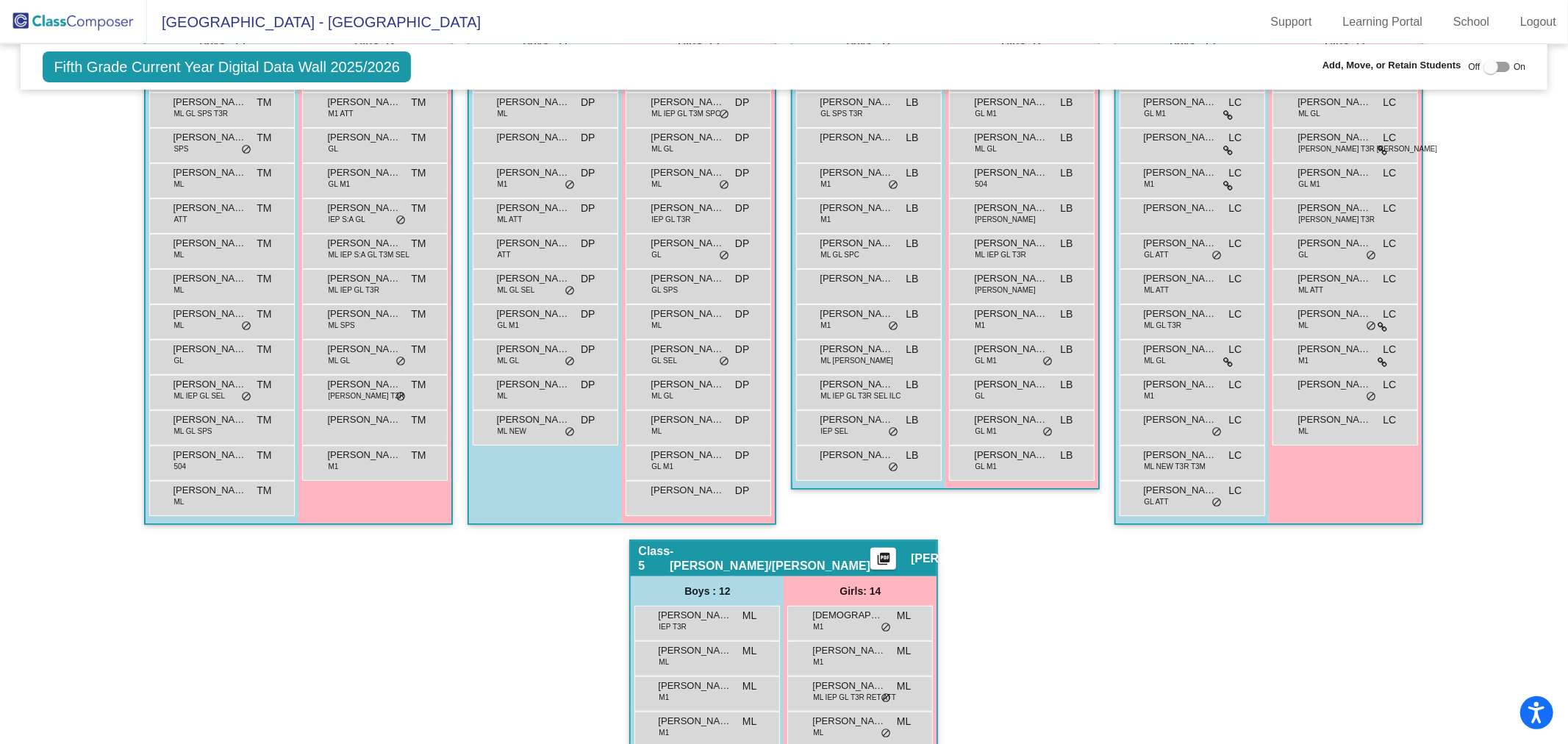
scroll to position [490, 0]
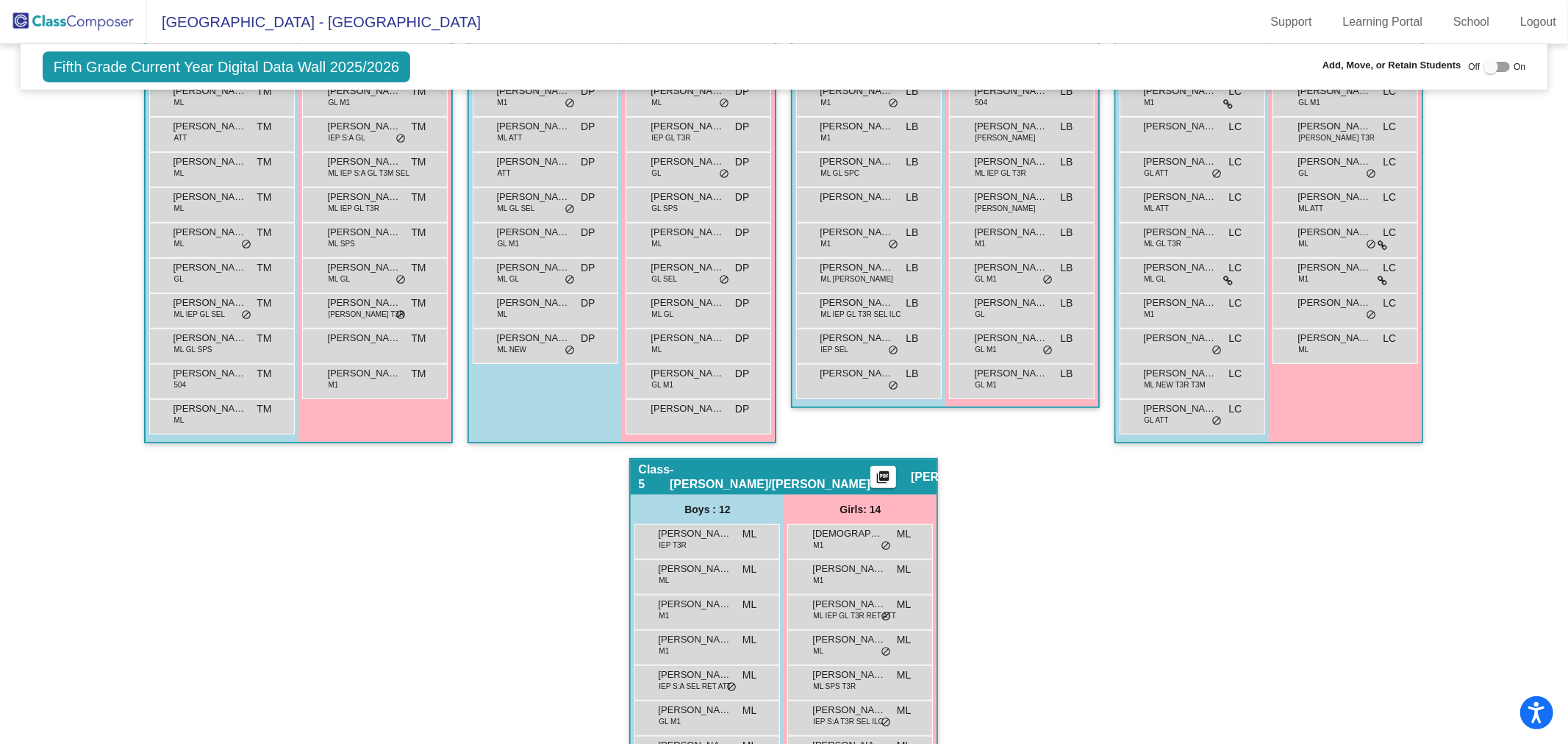
click at [68, 13] on img at bounding box center [74, 22] width 147 height 44
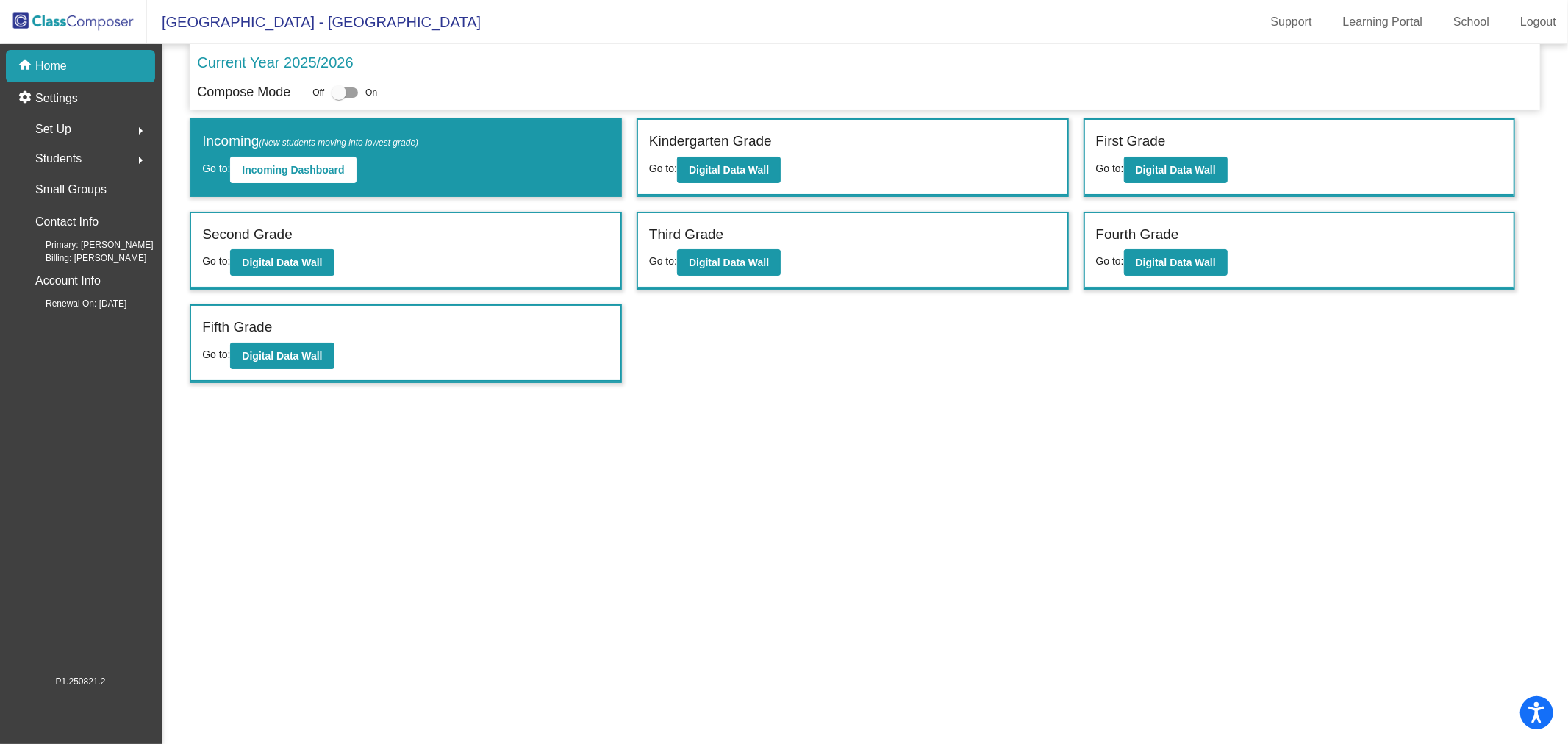
click at [72, 155] on span "Students" at bounding box center [59, 158] width 47 height 21
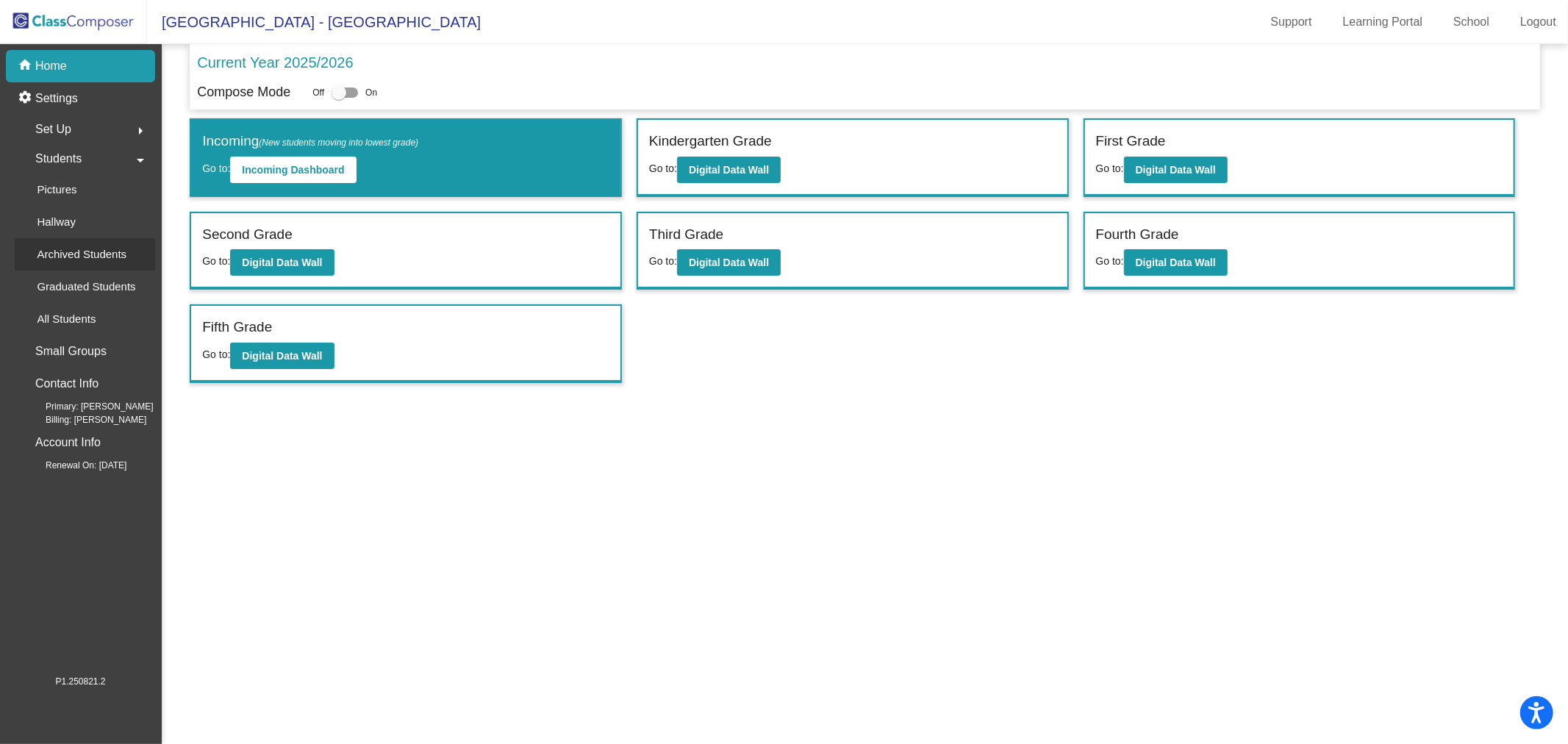
click at [91, 261] on p "Archived Students" at bounding box center [81, 254] width 89 height 18
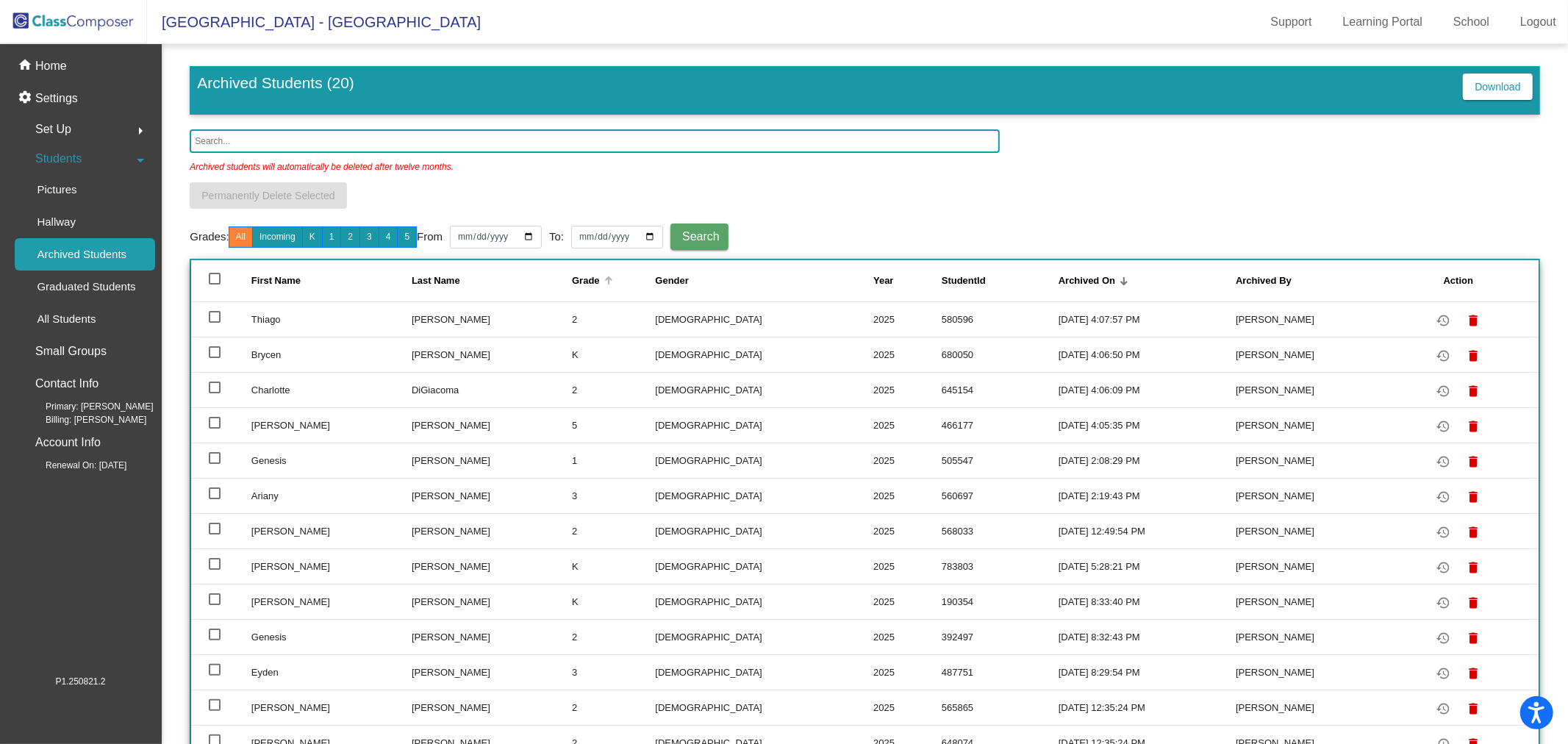
click at [577, 283] on div "Grade" at bounding box center [586, 280] width 28 height 15
